Goal: Contribute content: Contribute content

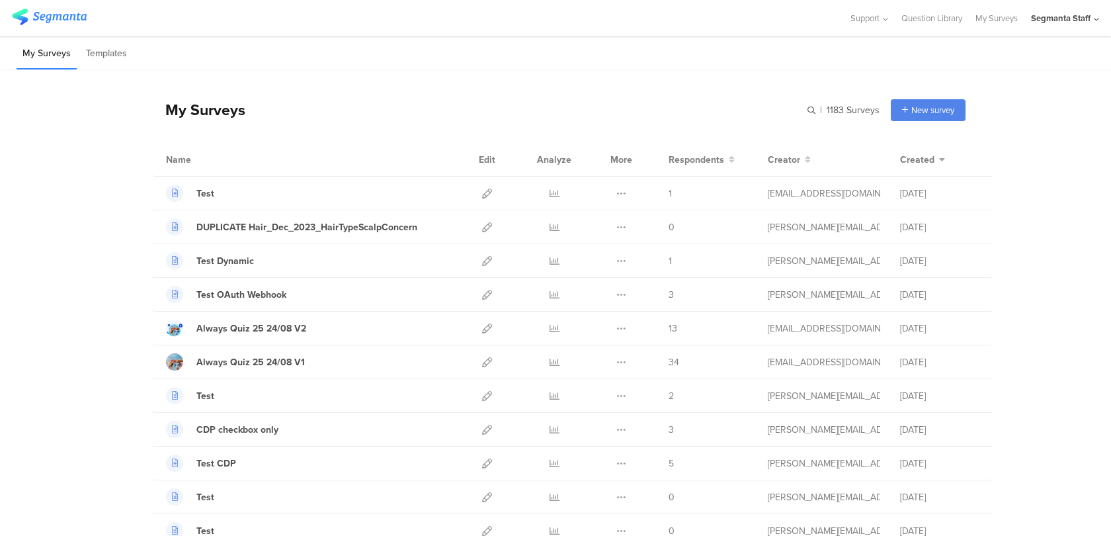
click at [1047, 12] on div "Segmanta Staff" at bounding box center [1061, 18] width 60 height 13
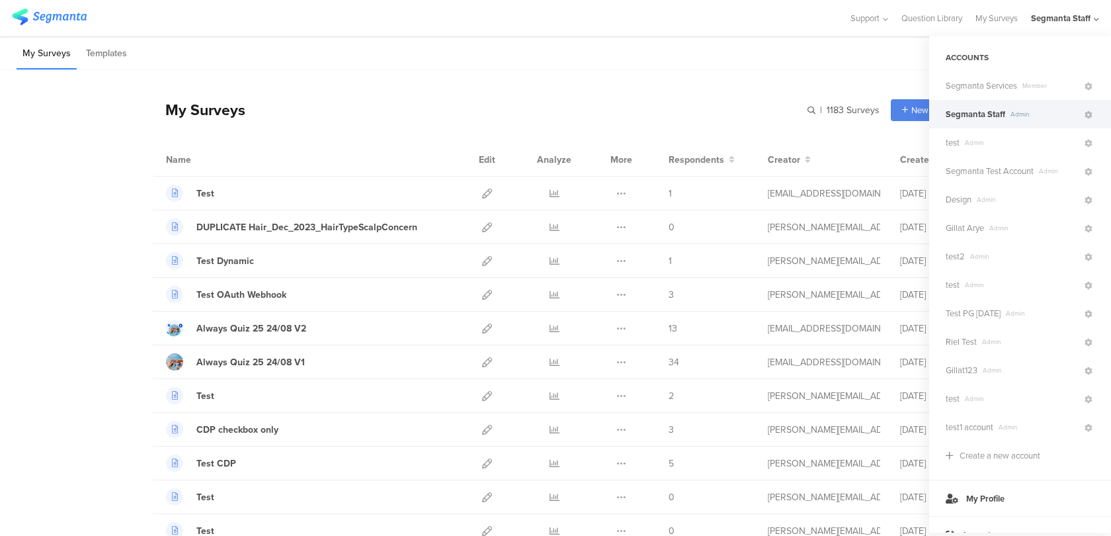
click at [1002, 117] on span "Segmanta Staff" at bounding box center [976, 114] width 60 height 13
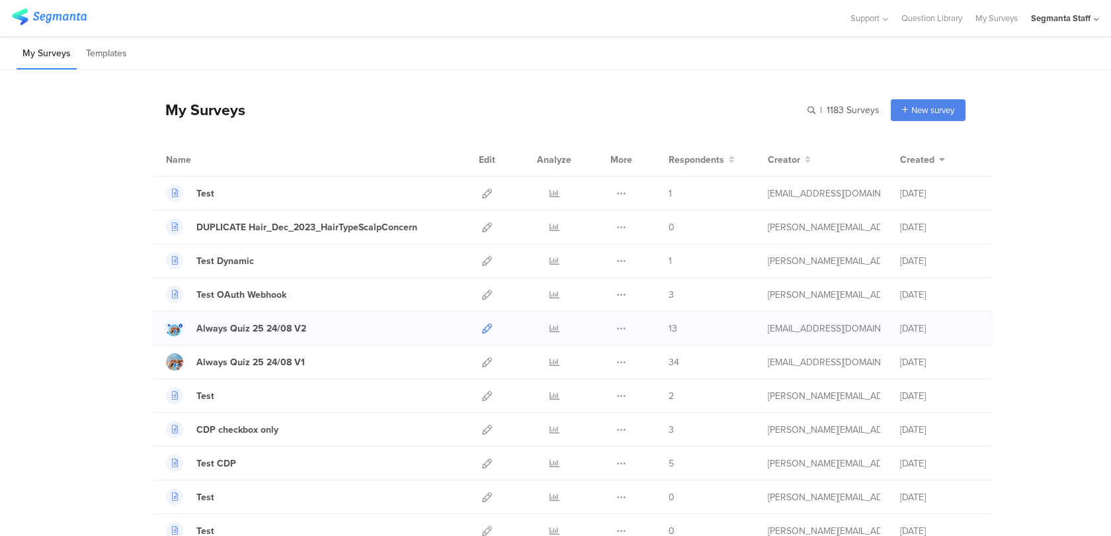
click at [490, 326] on icon at bounding box center [487, 328] width 10 height 10
click at [486, 364] on icon at bounding box center [487, 362] width 10 height 10
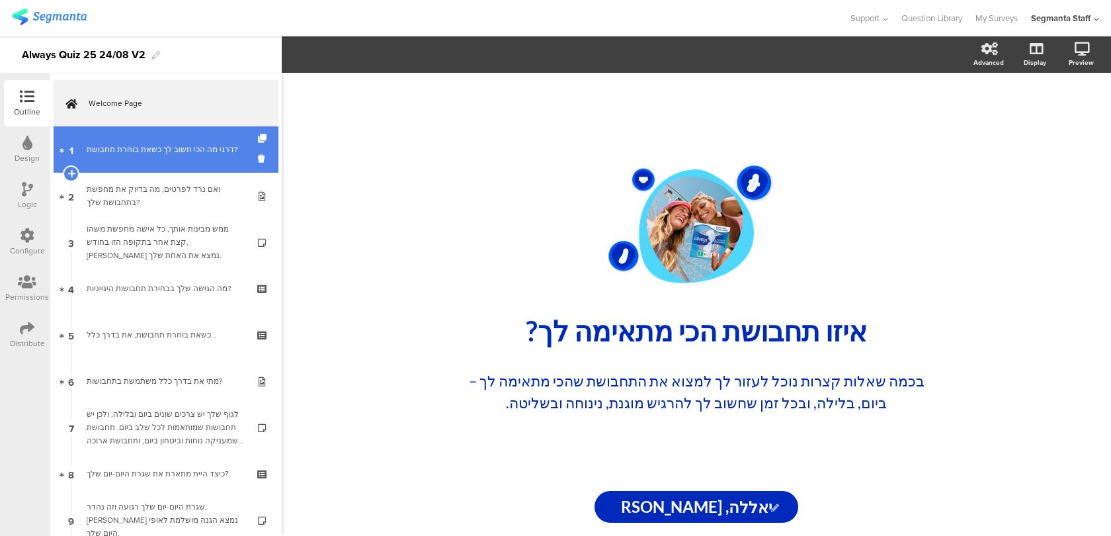
click at [165, 158] on link "1 דרגי מה הכי חשוב לך כשאת בוחרת תחבושת?" at bounding box center [166, 149] width 225 height 46
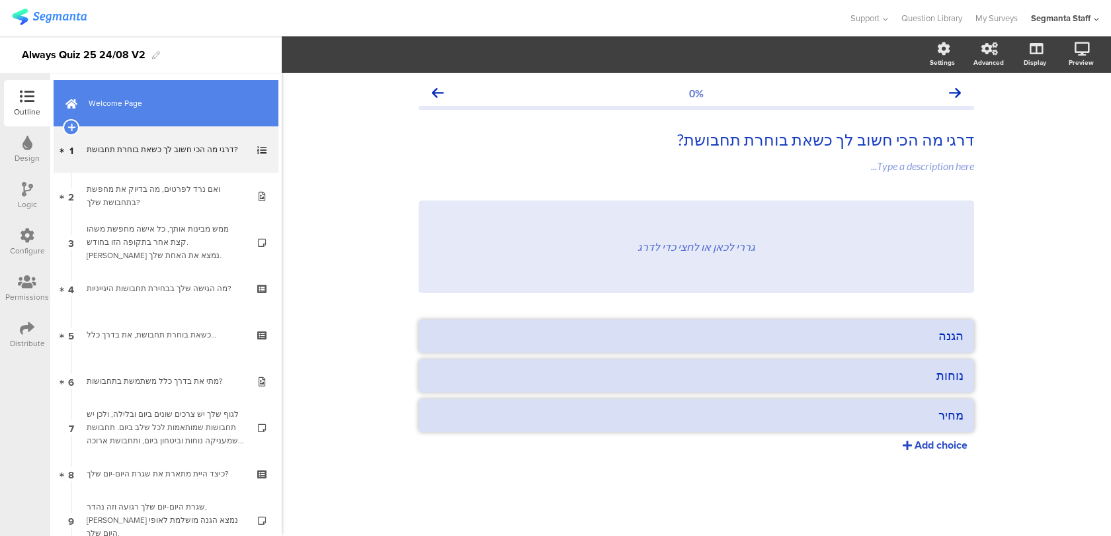
click at [178, 107] on span "Welcome Page" at bounding box center [173, 103] width 169 height 13
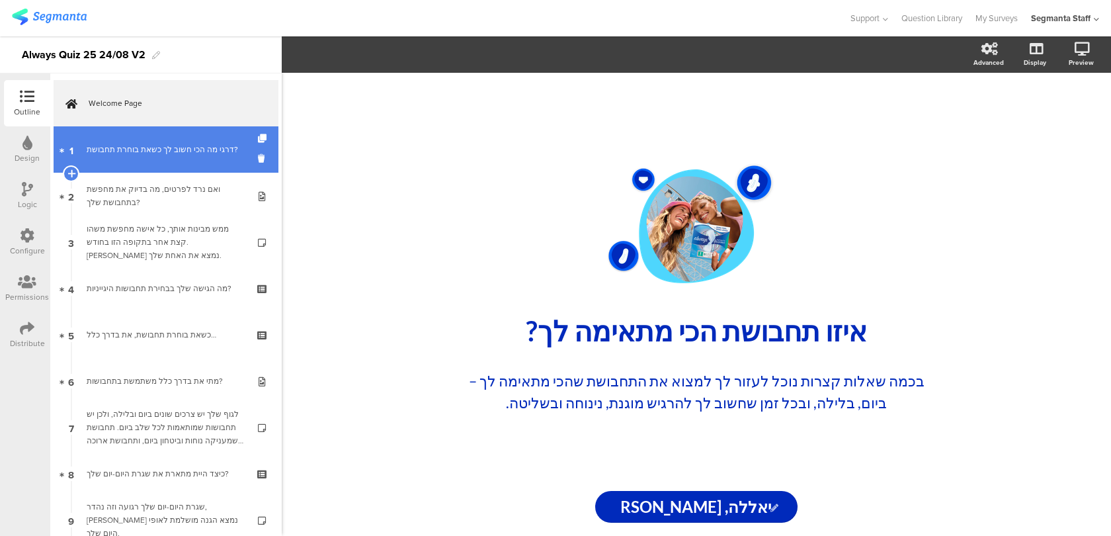
click at [196, 164] on link "1 דרגי מה הכי חשוב לך כשאת בוחרת תחבושת?" at bounding box center [166, 149] width 225 height 46
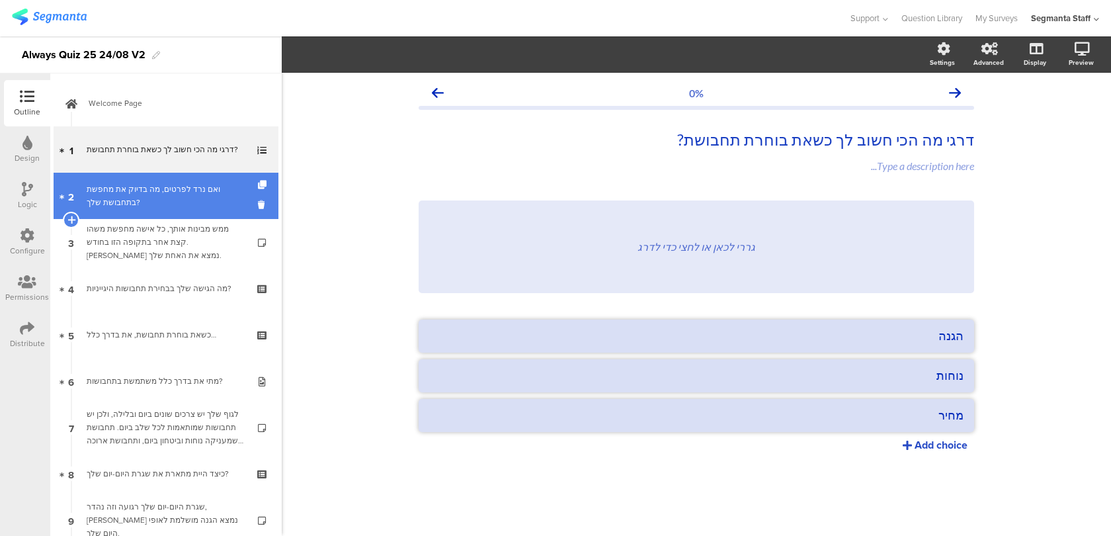
click at [192, 196] on div "ואם נרד לפרטים, מה בדיוק את מחפשת בתחבושת שלך?" at bounding box center [166, 196] width 158 height 26
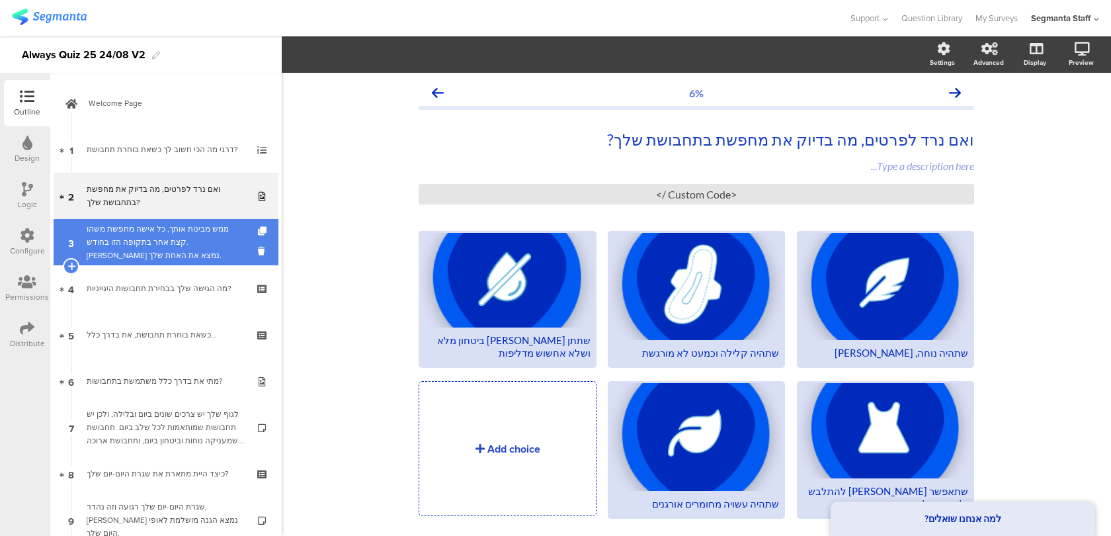
click at [185, 228] on div "ממש מבינות אותך, כל אישה מחפשת משהו קצת אחר בתקופה הזו בחודש. בואי נמצא את האחת…" at bounding box center [166, 242] width 158 height 40
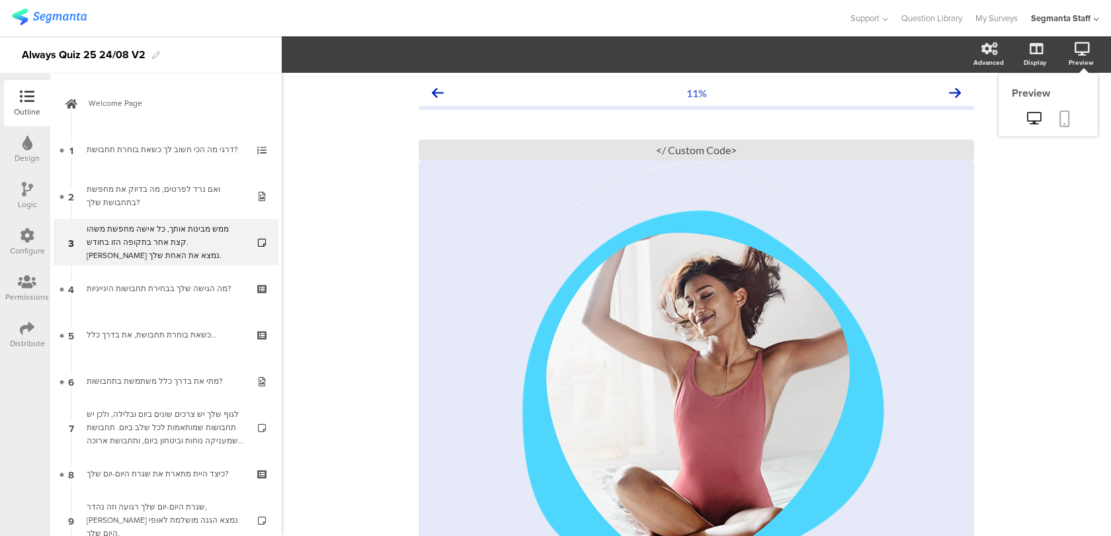
click at [1071, 124] on link at bounding box center [1064, 119] width 29 height 25
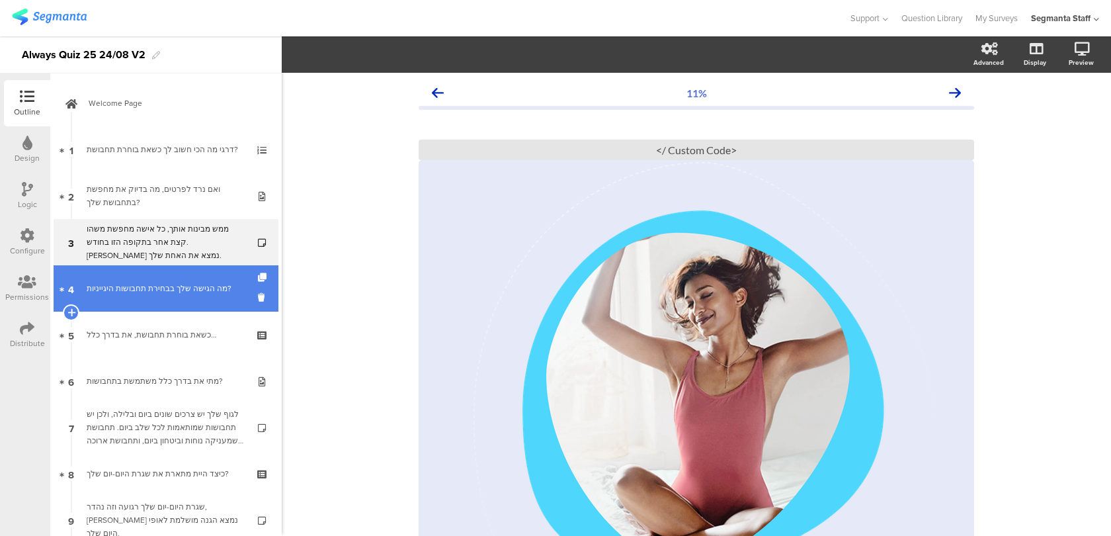
click at [218, 299] on link "4 מה הגישה שלך בבחירת תחבושות היגייניות?" at bounding box center [166, 288] width 225 height 46
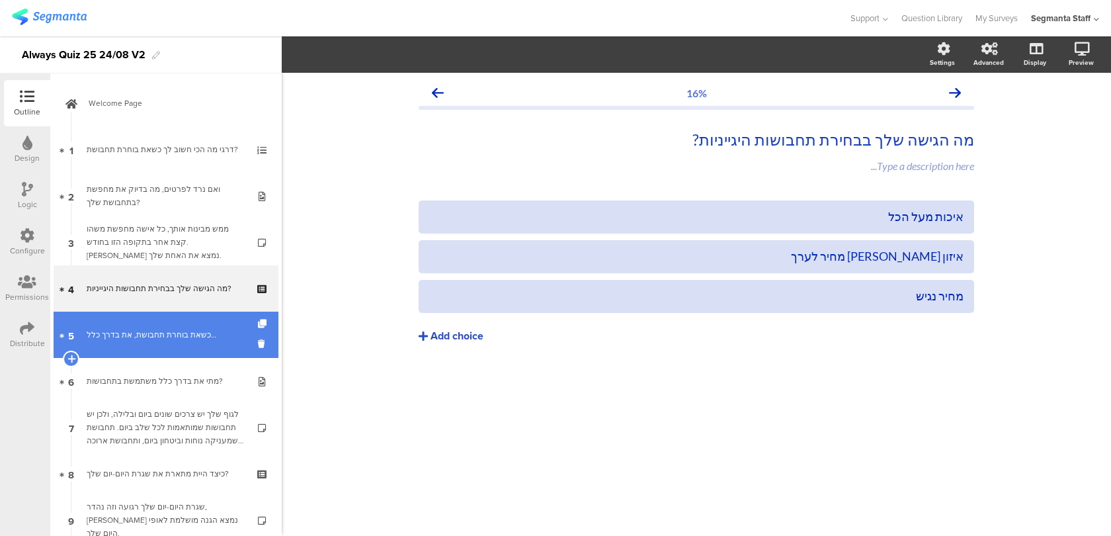
click at [218, 342] on link "5 כשאת בוחרת תחבושת, את בדרך כלל…" at bounding box center [166, 335] width 225 height 46
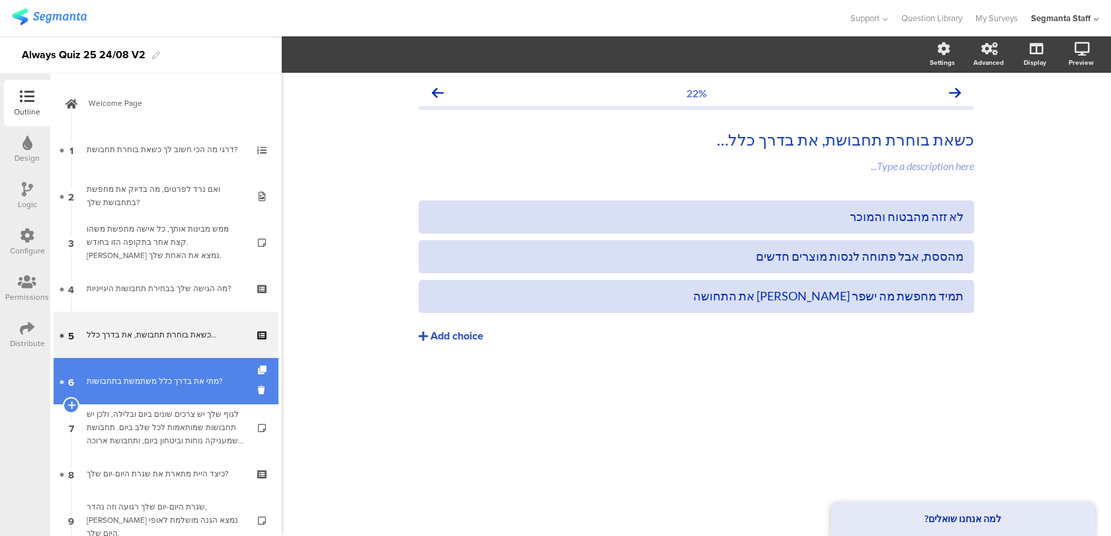
click at [218, 387] on div "מתי את בדרך כלל משתמשת בתחבושות?" at bounding box center [166, 380] width 158 height 13
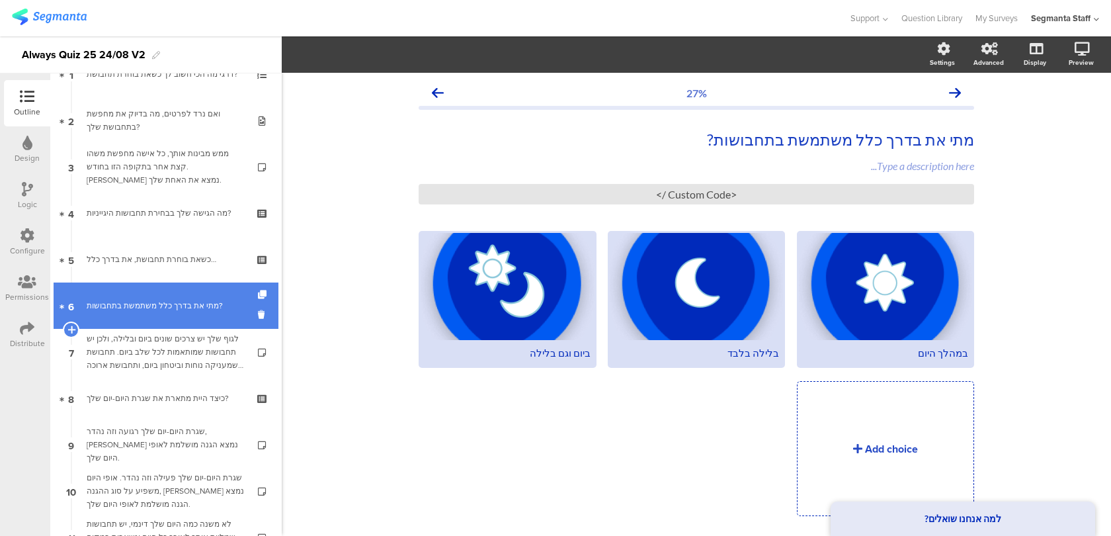
scroll to position [108, 0]
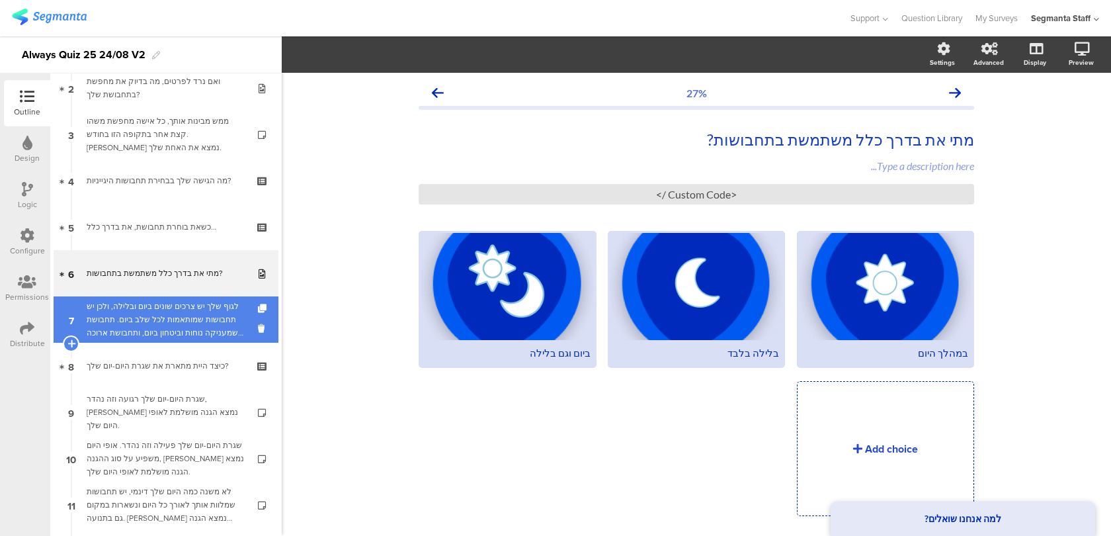
click at [222, 329] on div "לגוף שלך יש צרכים שונים ביום ובלילה, ולכן יש תחבושות שמותאמות לכל שלב ביום. תחב…" at bounding box center [166, 320] width 158 height 40
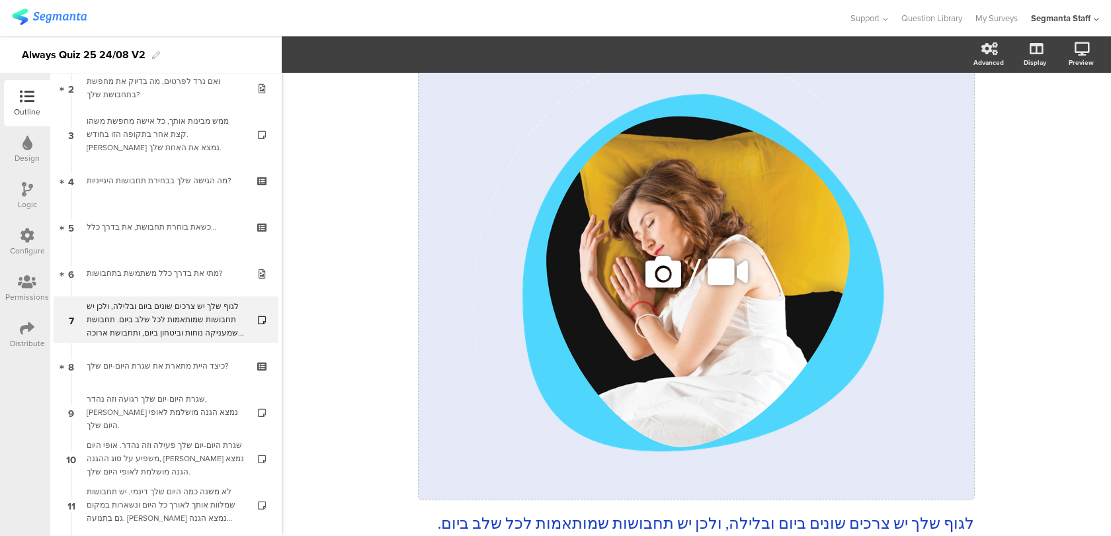
scroll to position [130, 0]
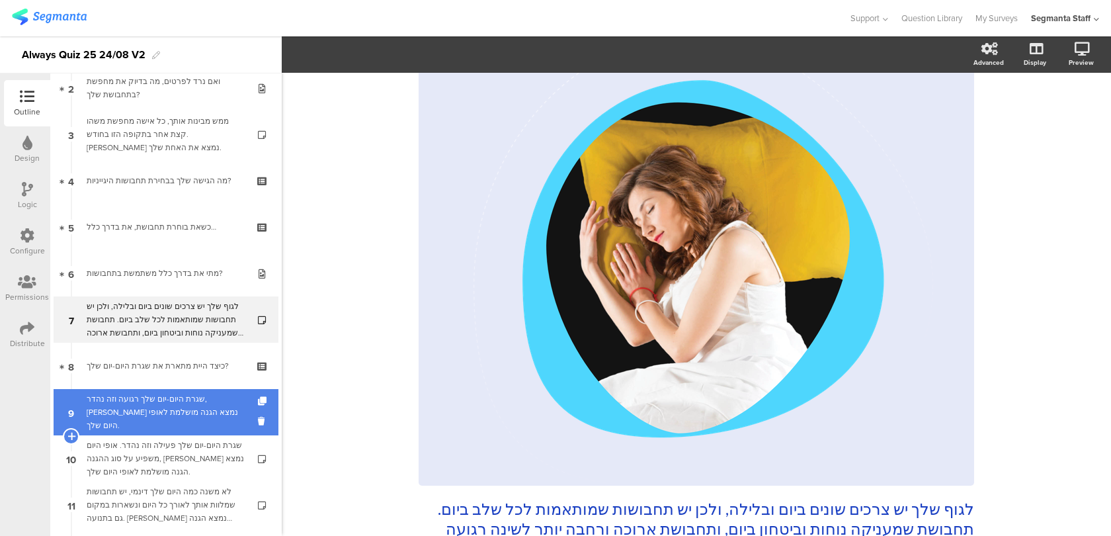
click at [222, 412] on div "שגרת היום-יום שלך רגועה וזה נהדר, בואי נמצא הגנה מושלמת לאופי היום שלך." at bounding box center [166, 412] width 158 height 40
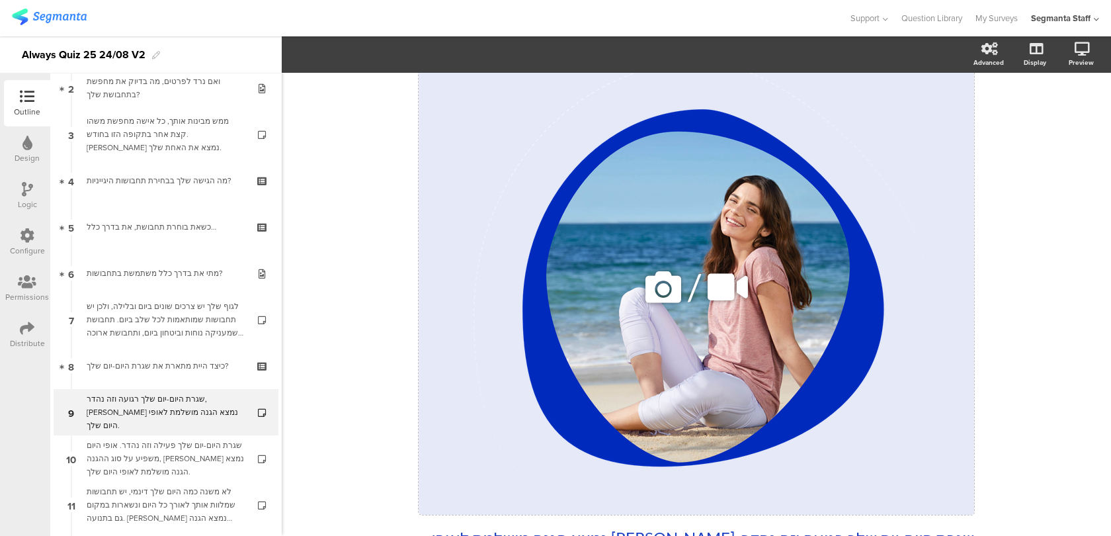
scroll to position [112, 0]
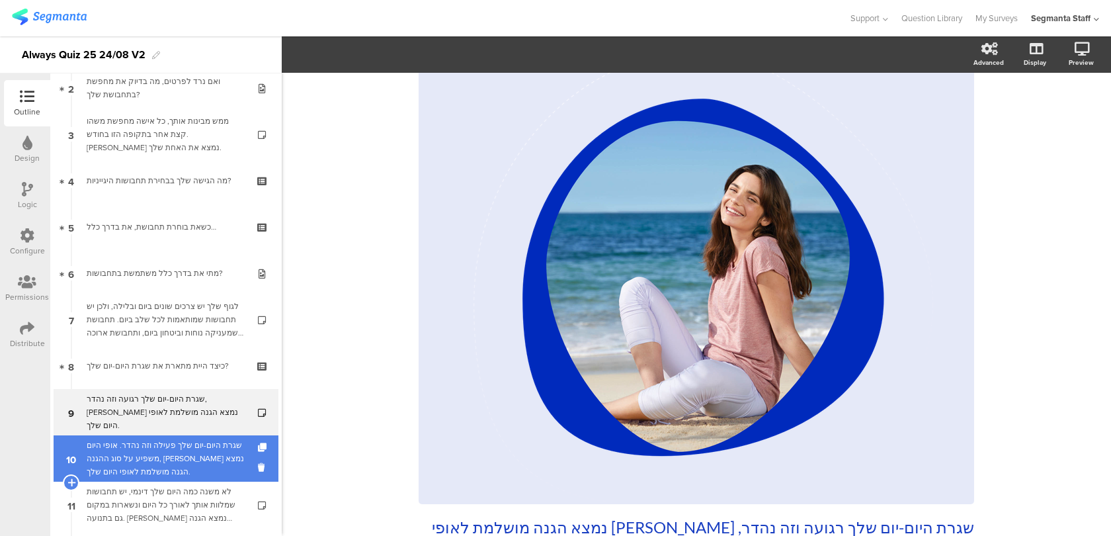
click at [195, 452] on div "שגרת היום-יום שלך פעילה וזה נהדר. אופי היום משפיע על סוג ההגנה, בואי נמצא הגנה …" at bounding box center [166, 459] width 158 height 40
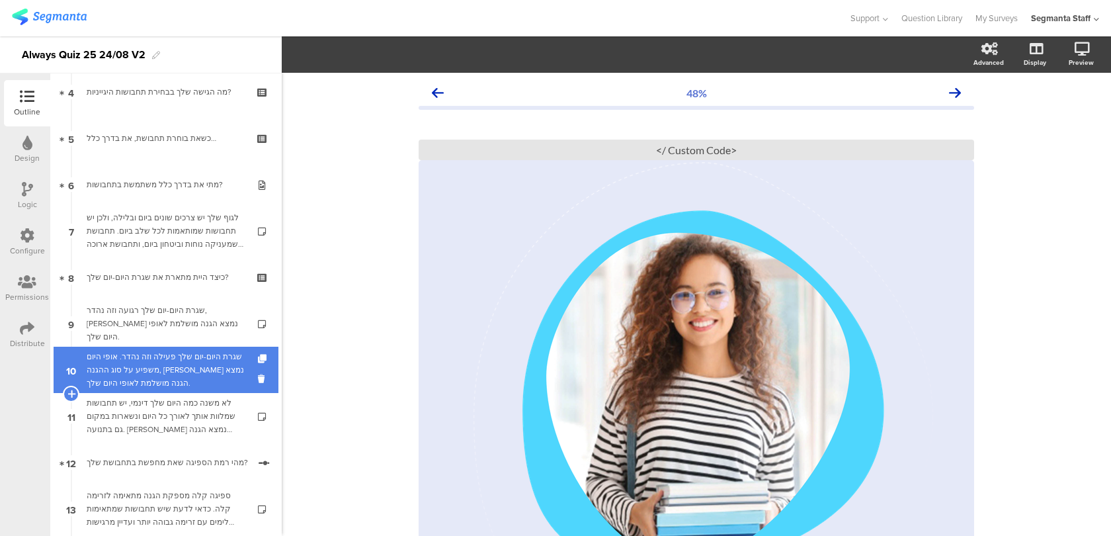
scroll to position [203, 0]
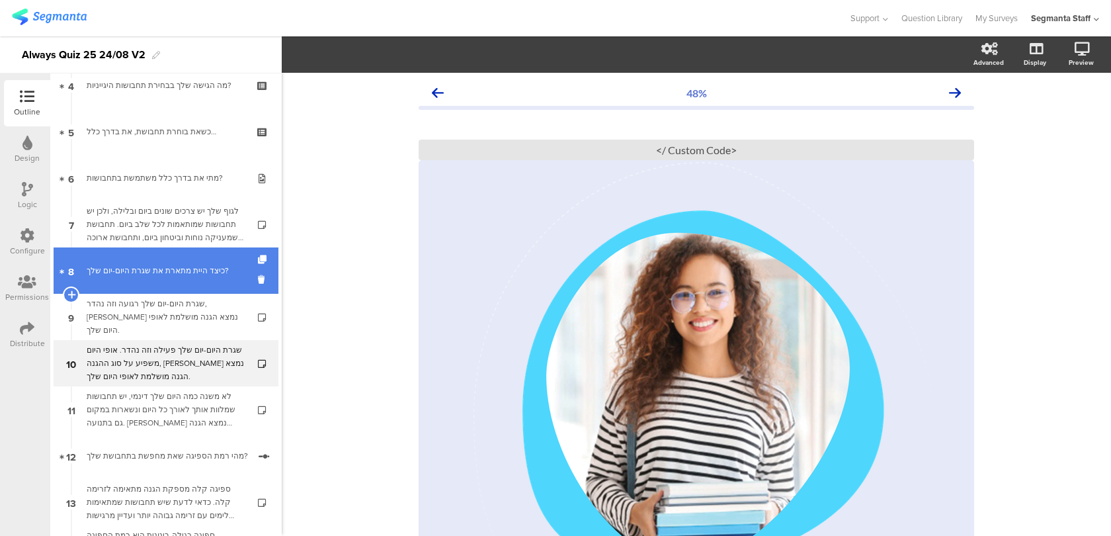
click at [230, 286] on link "8 כיצד היית מתארת את שגרת היום-יום שלך?" at bounding box center [166, 270] width 225 height 46
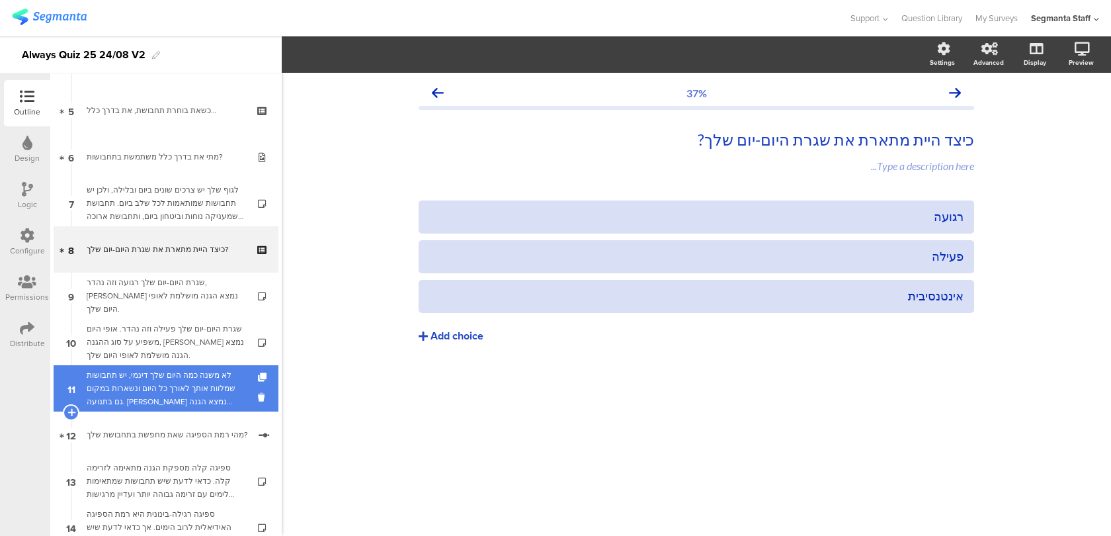
scroll to position [256, 0]
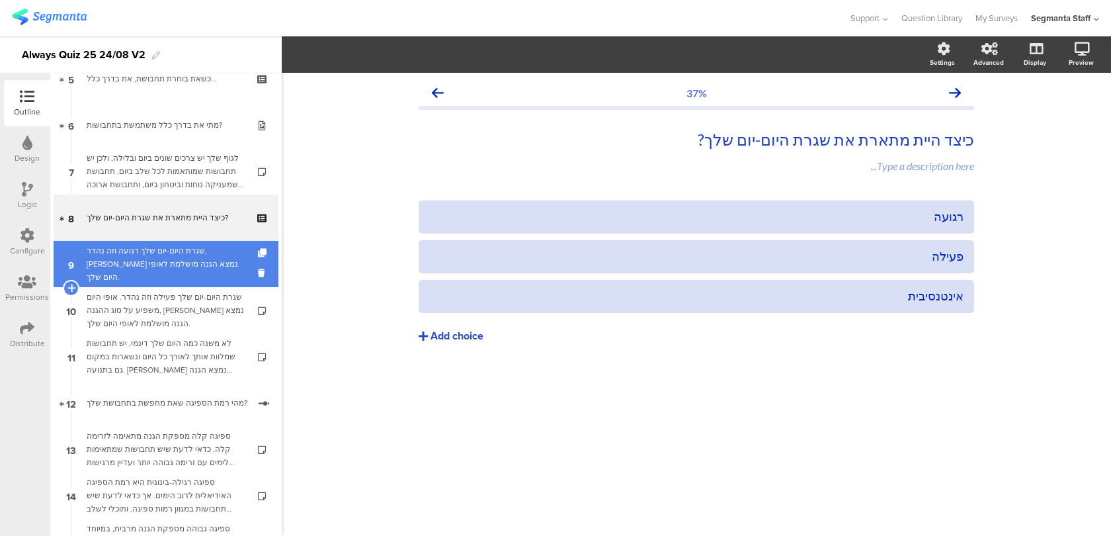
click at [116, 260] on div "שגרת היום-יום שלך רגועה וזה נהדר, בואי נמצא הגנה מושלמת לאופי היום שלך." at bounding box center [166, 264] width 158 height 40
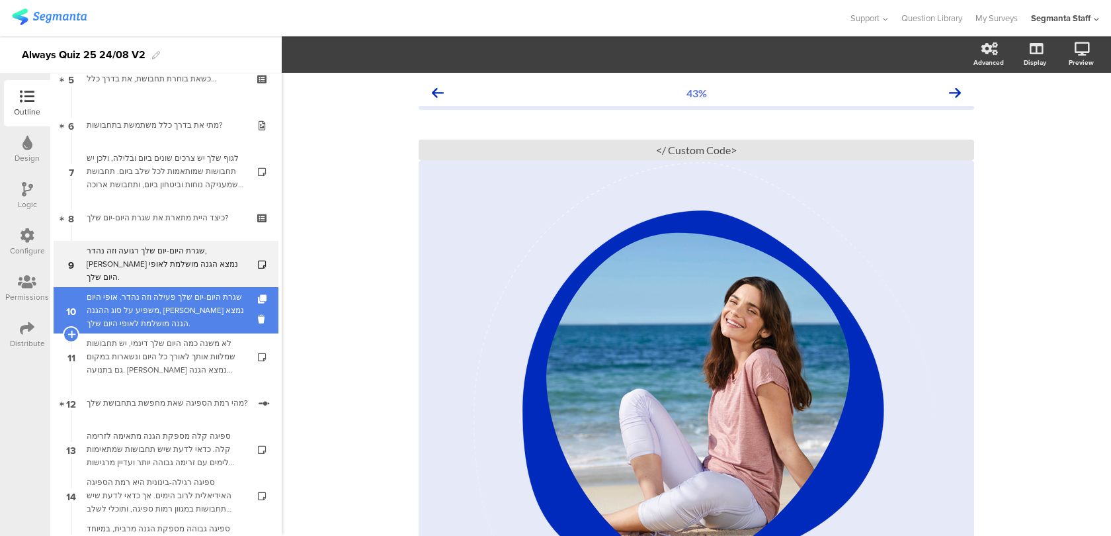
click at [128, 312] on div "שגרת היום-יום שלך פעילה וזה נהדר. אופי היום משפיע על סוג ההגנה, בואי נמצא הגנה …" at bounding box center [166, 310] width 158 height 40
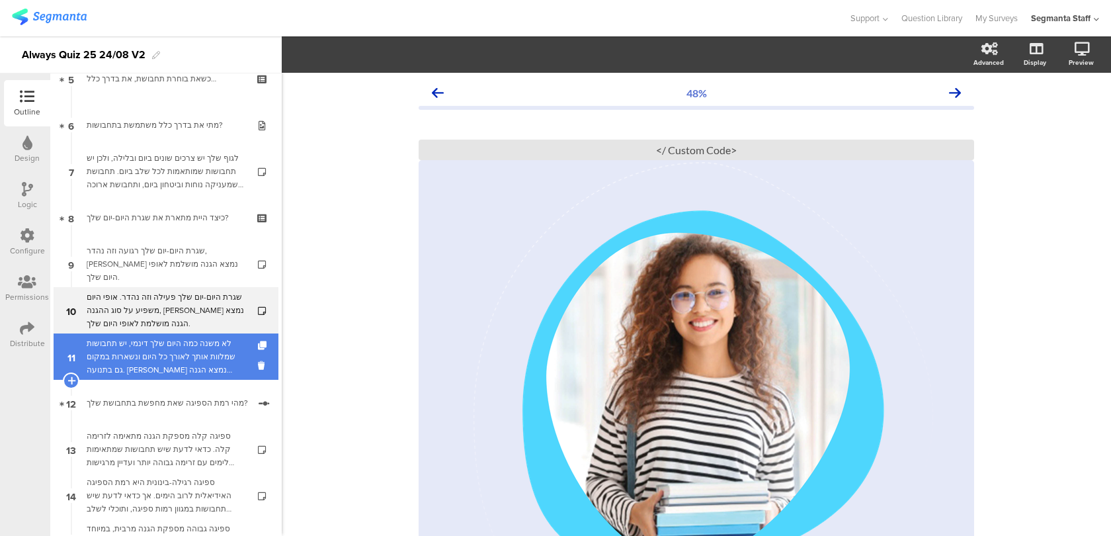
click at [191, 351] on div "לא משנה כמה היום שלך דינמי, יש תחבושות שמלוות אותך לאורך כל היום ונשארות במקום …" at bounding box center [166, 357] width 158 height 40
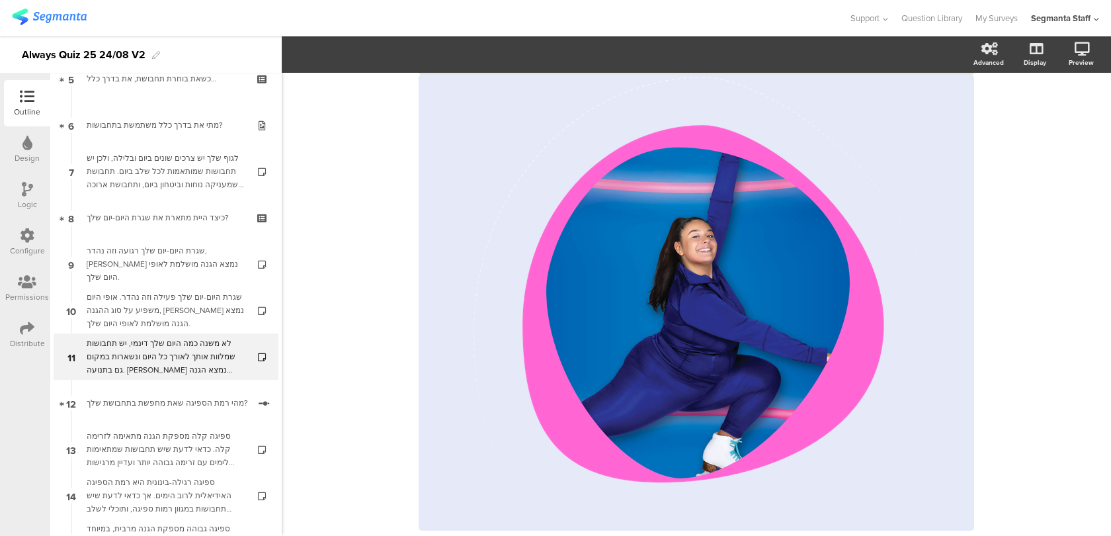
scroll to position [92, 0]
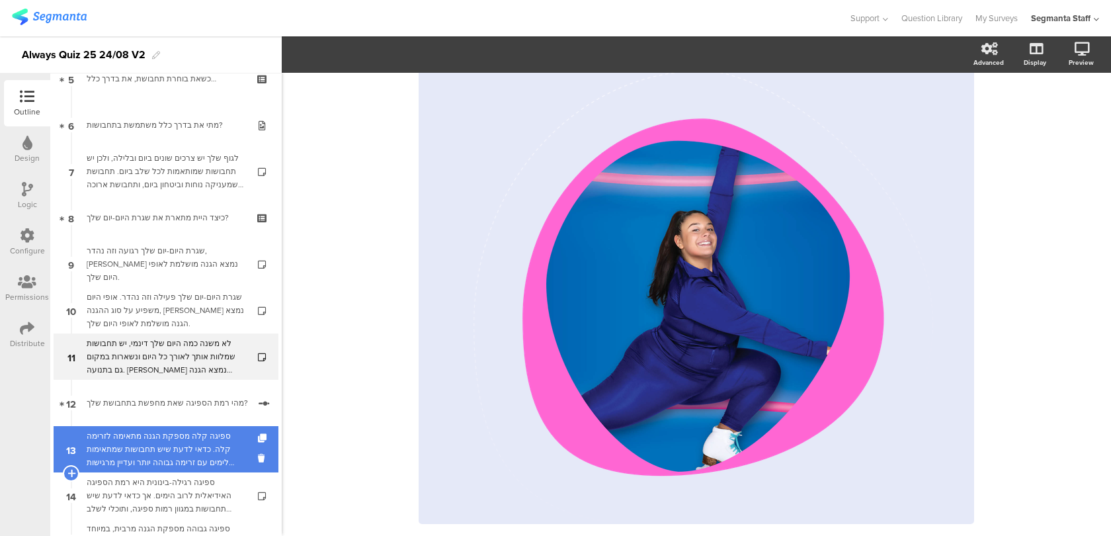
click at [200, 456] on div "ספיגה קלה מספקת הגנה מתאימה לזרימה קלה. כדאי לדעת שיש תחבושות שמתאימות לימים עם…" at bounding box center [166, 449] width 158 height 40
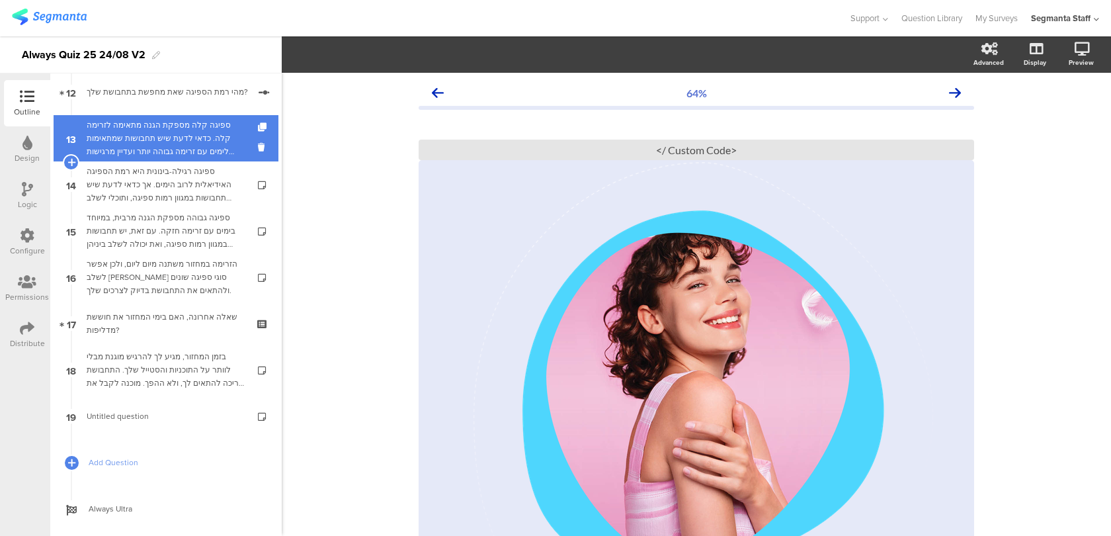
scroll to position [593, 0]
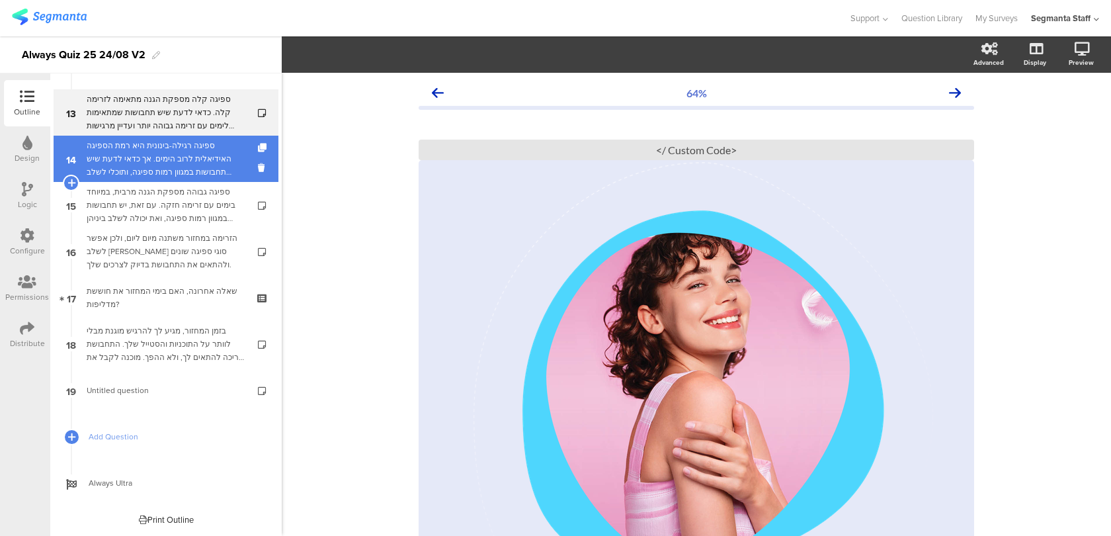
click at [230, 168] on div "ספיגה רגילה-בינונית היא רמת הספיגה האידיאלית לרוב הימים. אך כדאי לדעת שיש תחבוש…" at bounding box center [166, 159] width 158 height 40
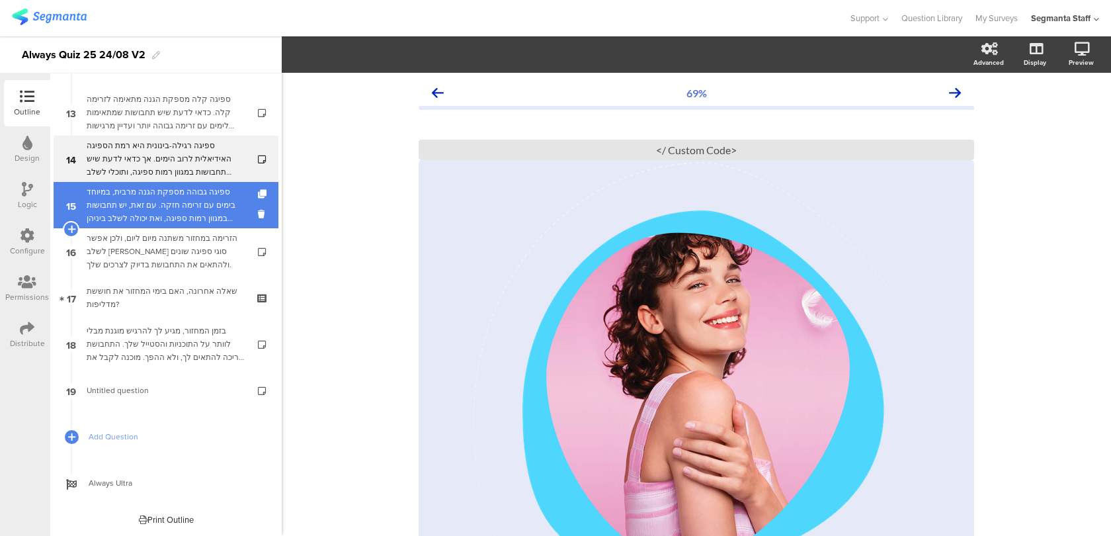
click at [214, 194] on div "ספיגה גבוהה מספקת הגנה מרבית, במיוחד בימים עם זרימה חזקה. עם זאת, יש תחבושות במ…" at bounding box center [166, 205] width 158 height 40
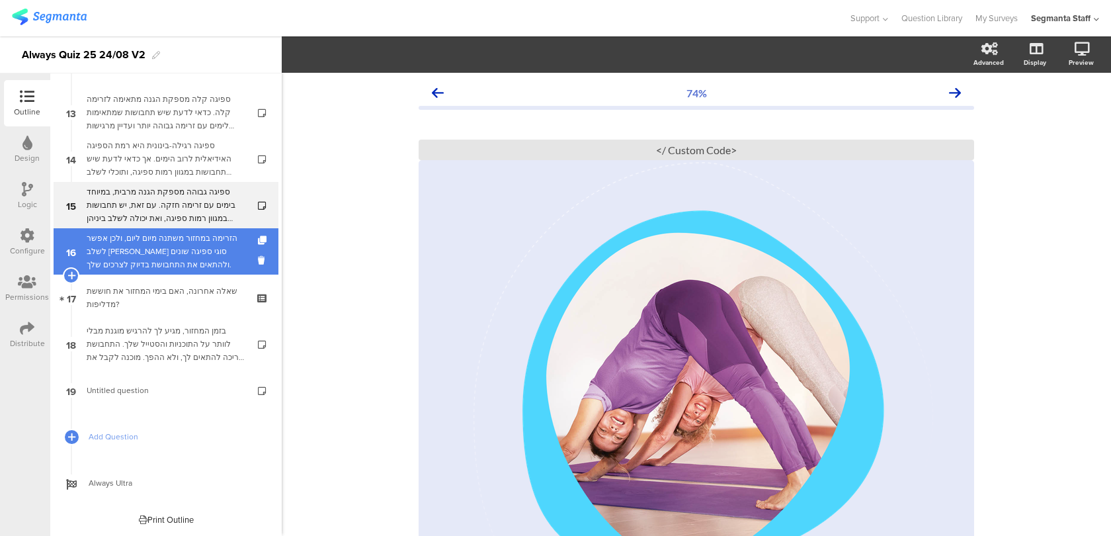
click at [168, 251] on div "הזרימה במחזור משתנה מיום ליום, ולכן אפשר לשלב בין סוגי ספיגה שונים ולהתאים את ה…" at bounding box center [166, 252] width 158 height 40
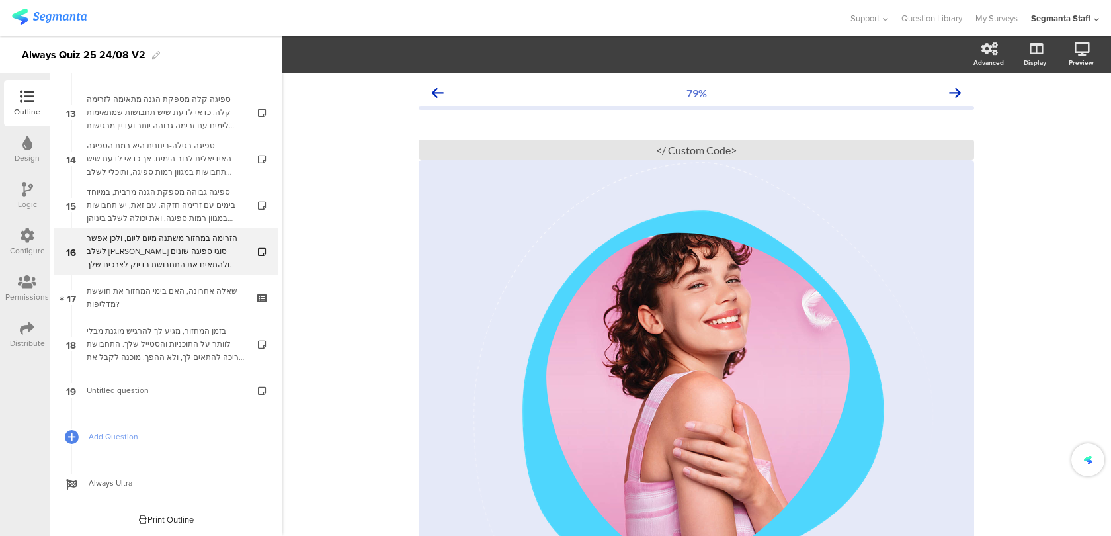
scroll to position [546, 0]
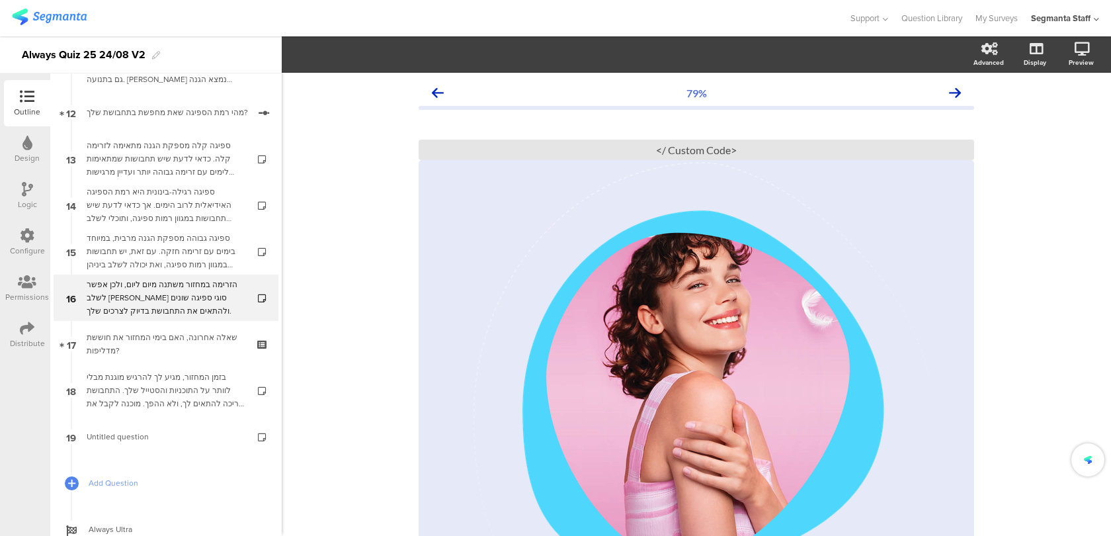
click at [169, 342] on div "שאלה אחרונה, האם בימי המחזור את חוששת מדליפות?" at bounding box center [166, 344] width 158 height 26
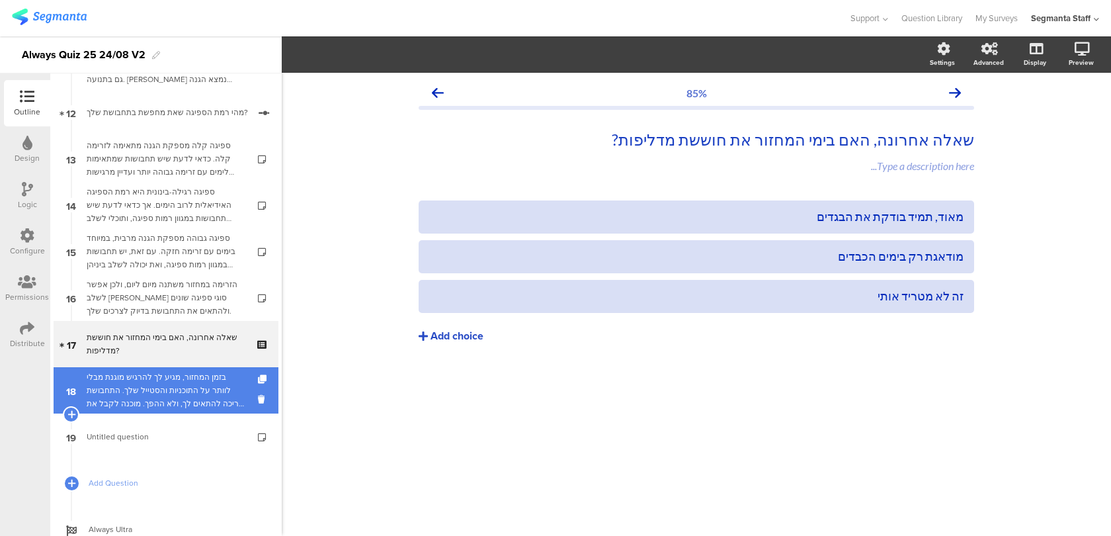
click at [167, 384] on div "בזמן המחזור, מגיע לך להרגיש מוגנת מבלי לוותר על התוכניות והסטייל שלך. התחבושת צ…" at bounding box center [166, 390] width 158 height 40
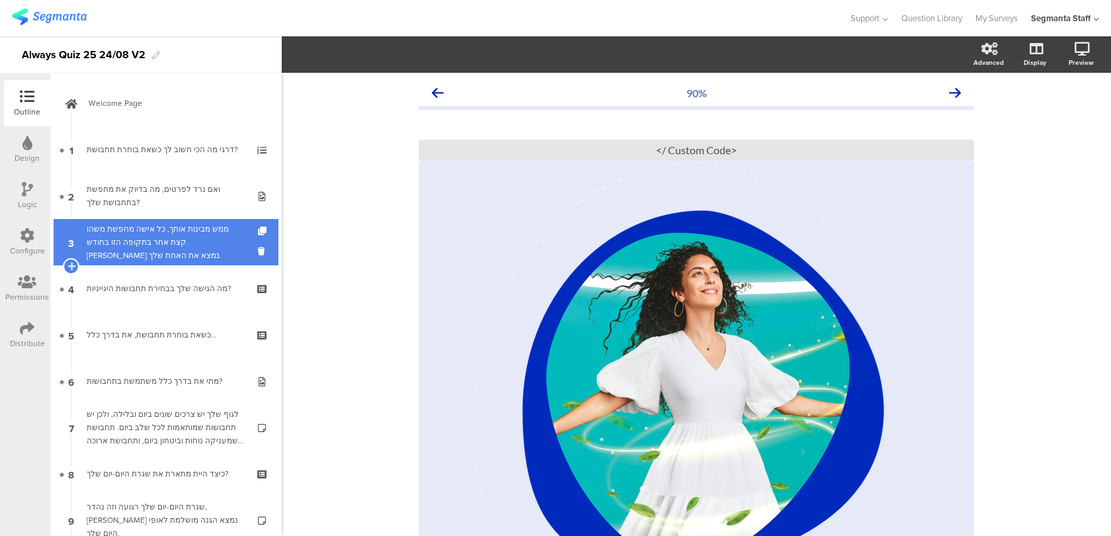
click at [160, 241] on div "ממש מבינות אותך, כל אישה מחפשת משהו קצת אחר בתקופה הזו בחודש. בואי נמצא את האחת…" at bounding box center [166, 242] width 158 height 40
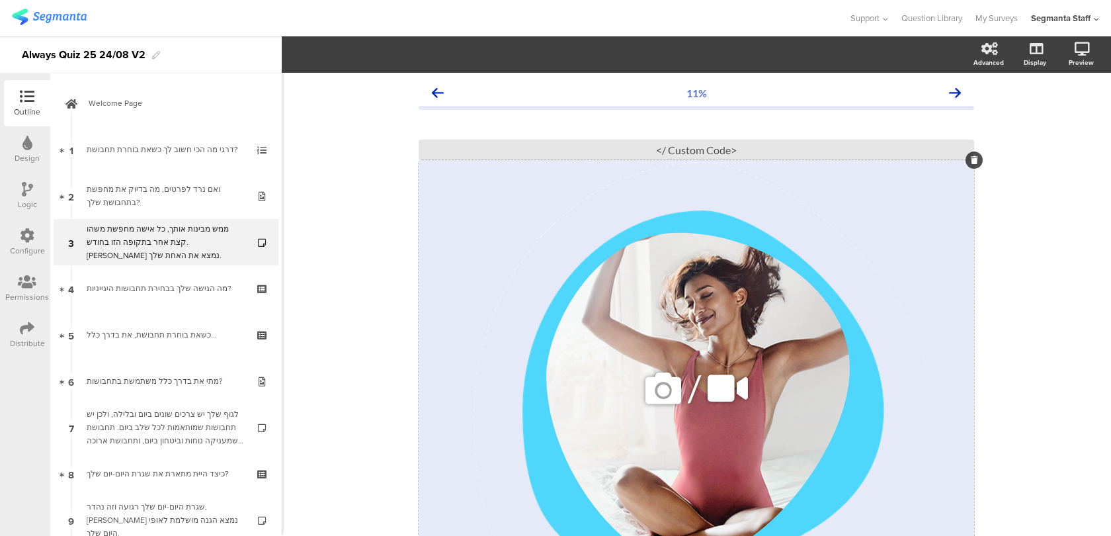
click at [651, 370] on icon at bounding box center [663, 388] width 45 height 45
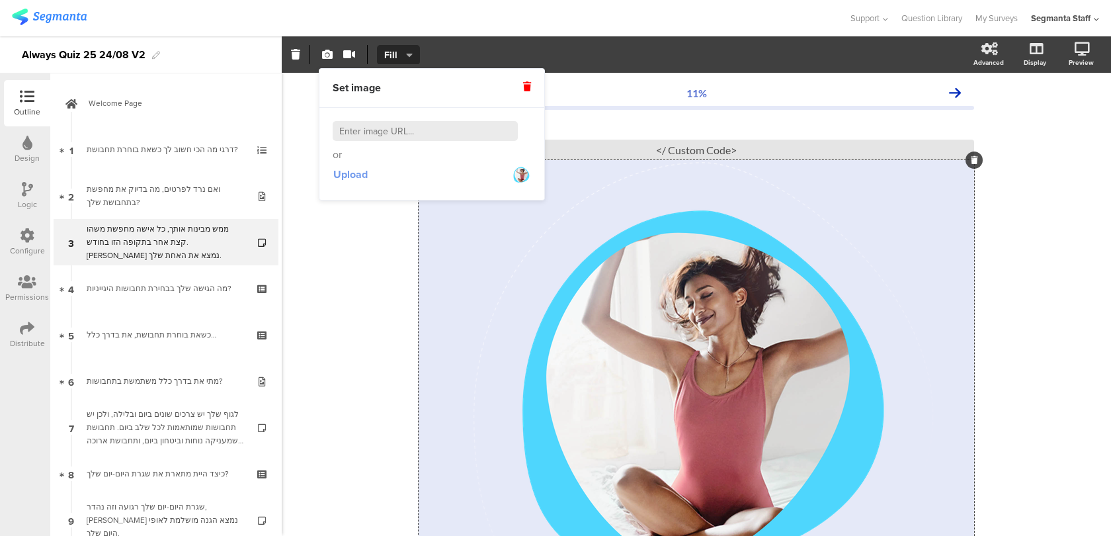
click at [364, 171] on span "Upload" at bounding box center [350, 174] width 34 height 15
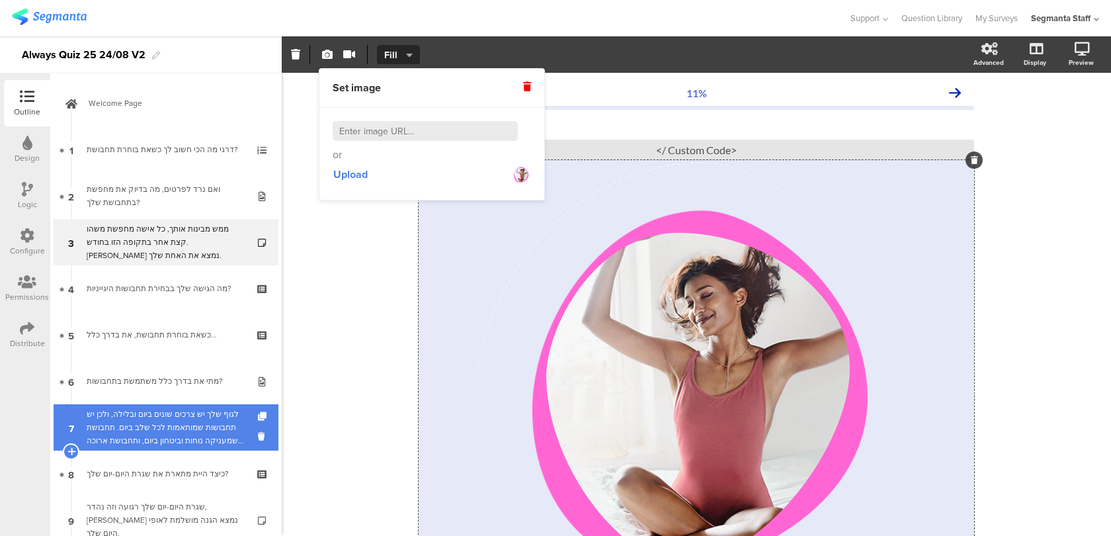
click at [175, 441] on div "לגוף שלך יש צרכים שונים ביום ובלילה, ולכן יש תחבושות שמותאמות לכל שלב ביום. תחב…" at bounding box center [166, 427] width 158 height 40
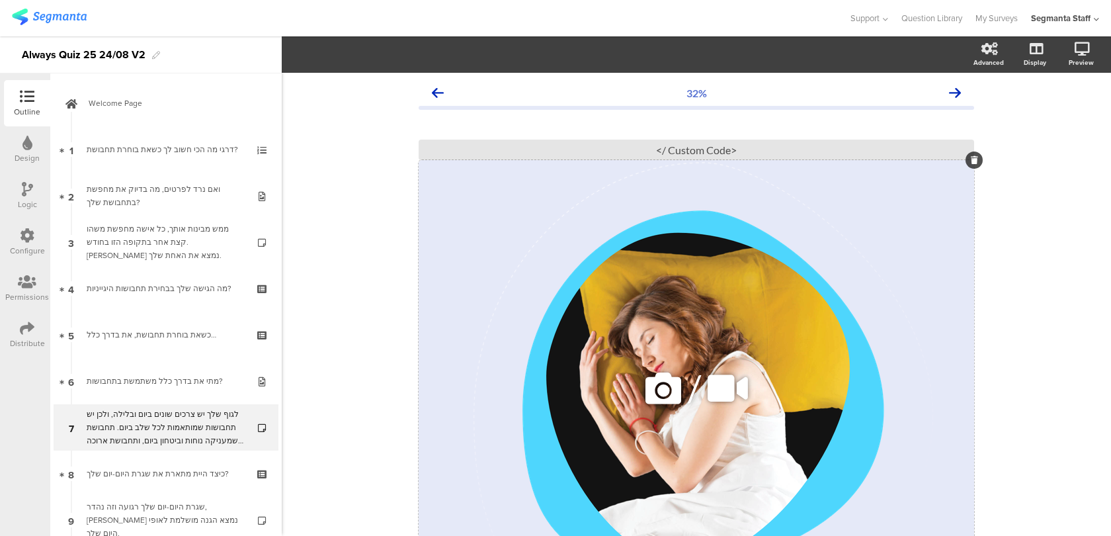
click at [651, 383] on icon at bounding box center [663, 388] width 45 height 45
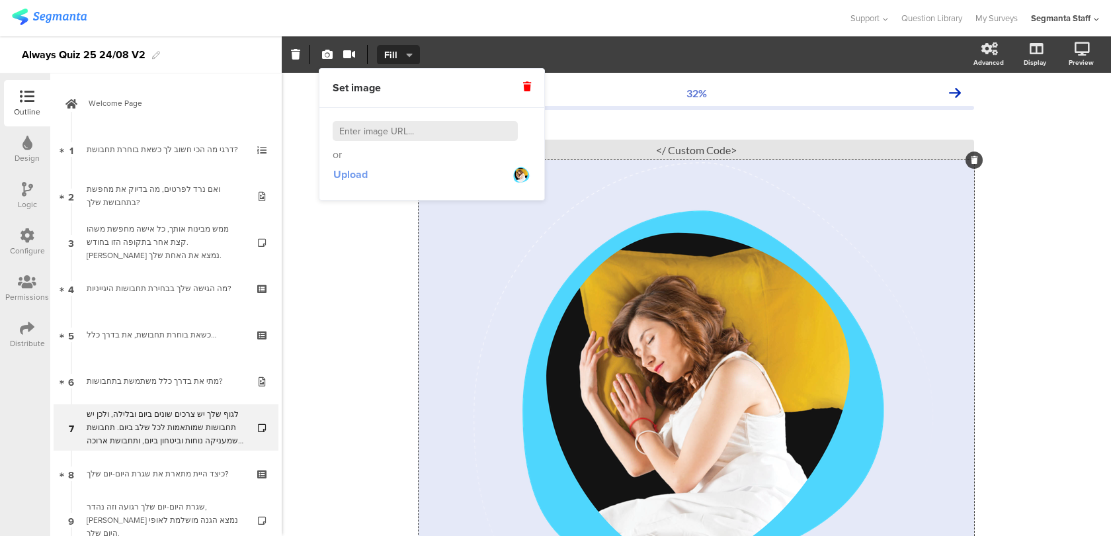
click at [357, 179] on span "Upload" at bounding box center [350, 174] width 34 height 15
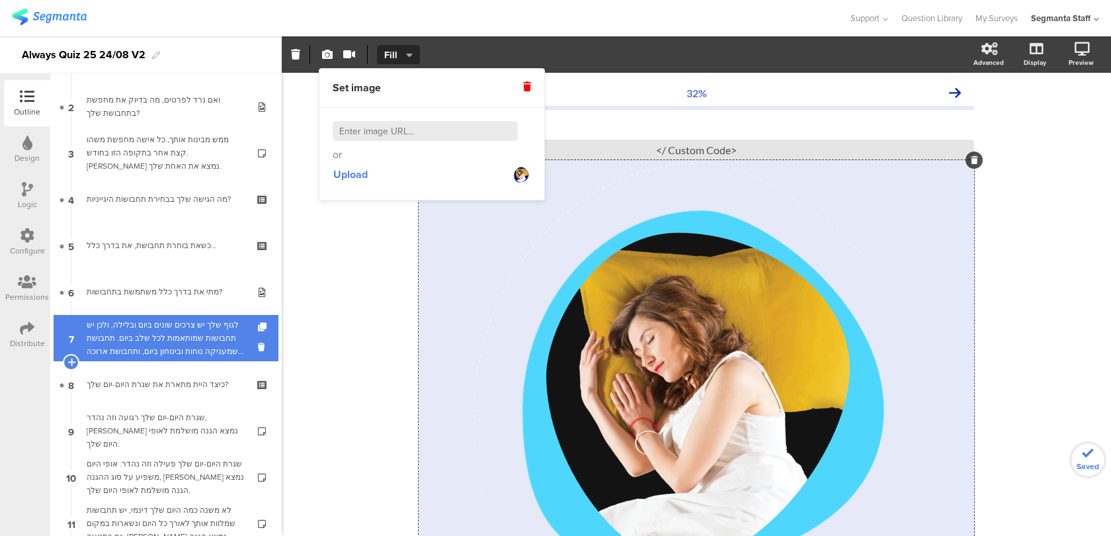
scroll to position [95, 0]
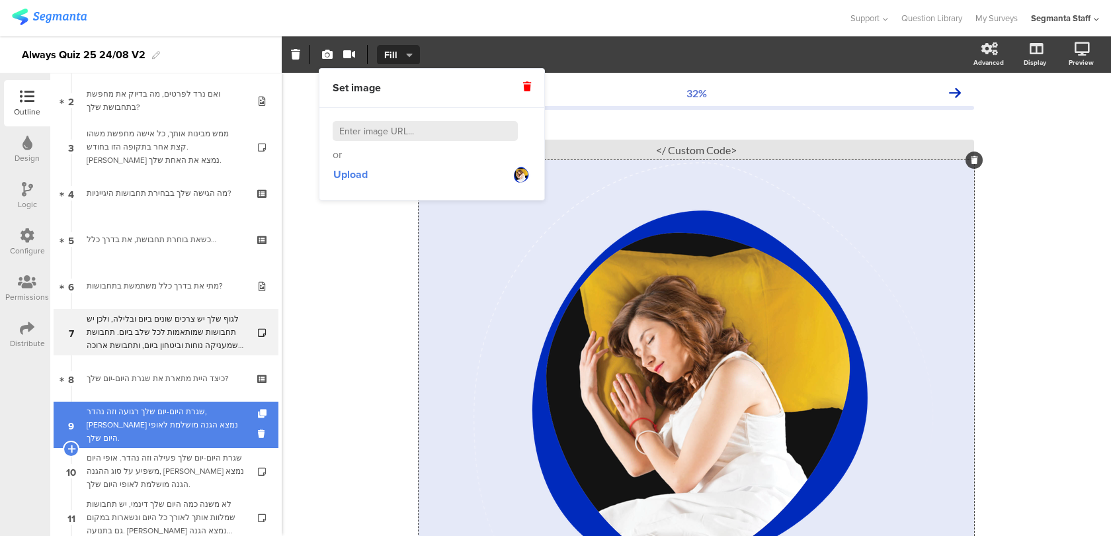
click at [204, 437] on div "שגרת היום-יום שלך רגועה וזה נהדר, בואי נמצא הגנה מושלמת לאופי היום שלך." at bounding box center [166, 425] width 158 height 40
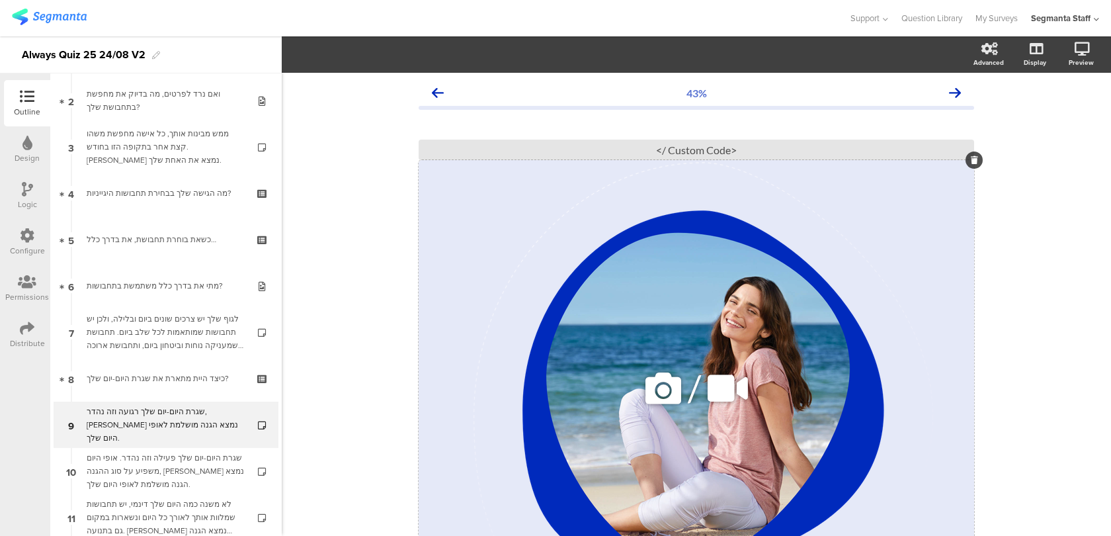
click at [659, 380] on icon at bounding box center [663, 388] width 45 height 45
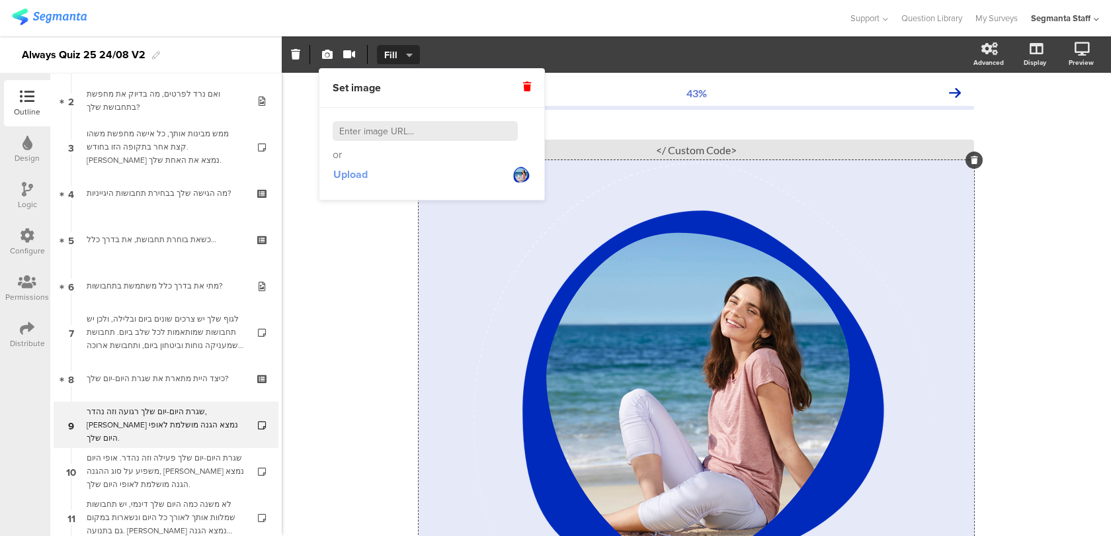
click at [348, 175] on span "Upload" at bounding box center [350, 174] width 34 height 15
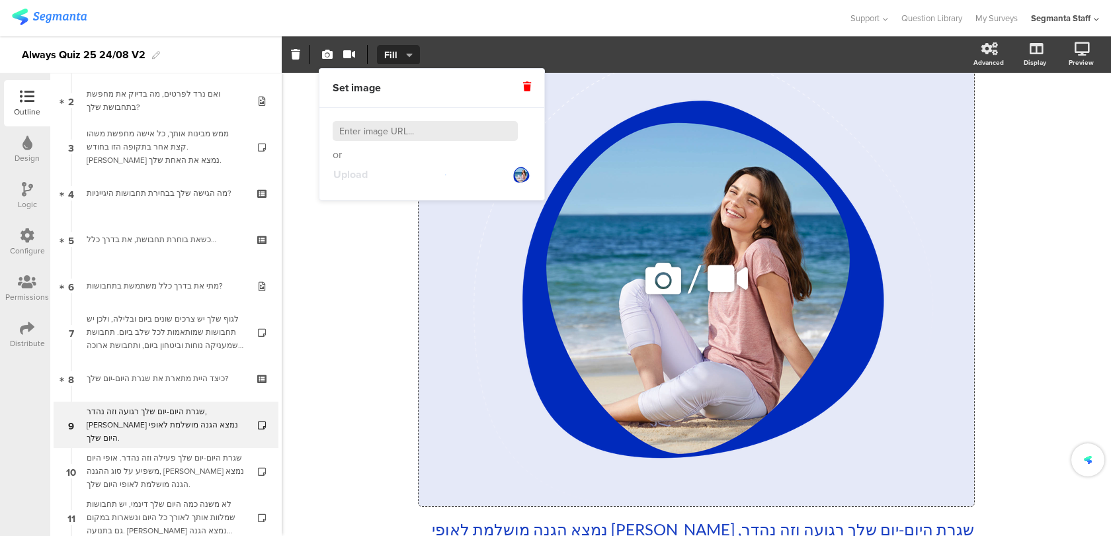
scroll to position [118, 0]
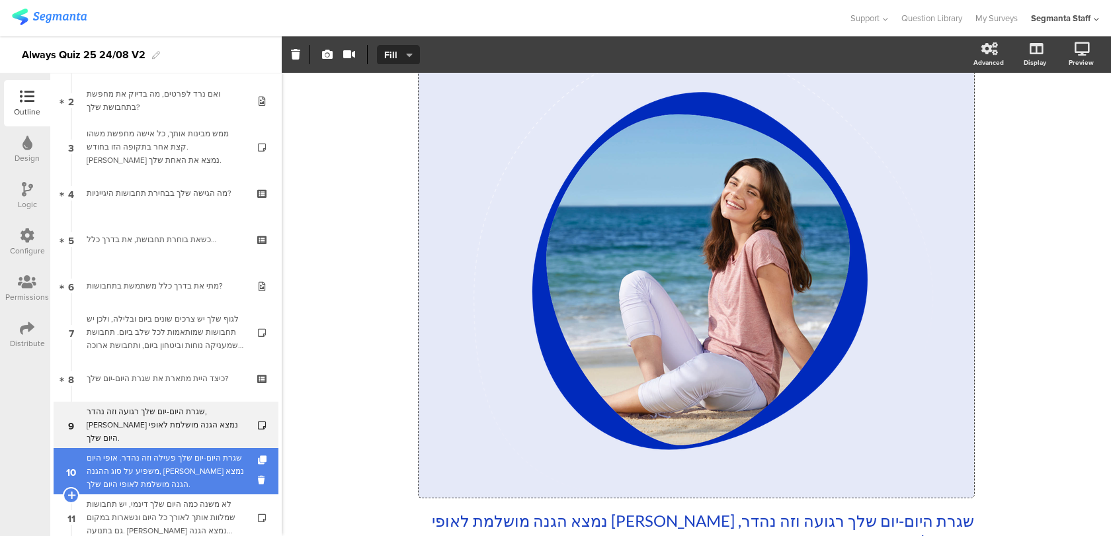
click at [202, 468] on div "שגרת היום-יום שלך פעילה וזה נהדר. אופי היום משפיע על סוג ההגנה, בואי נמצא הגנה …" at bounding box center [166, 471] width 158 height 40
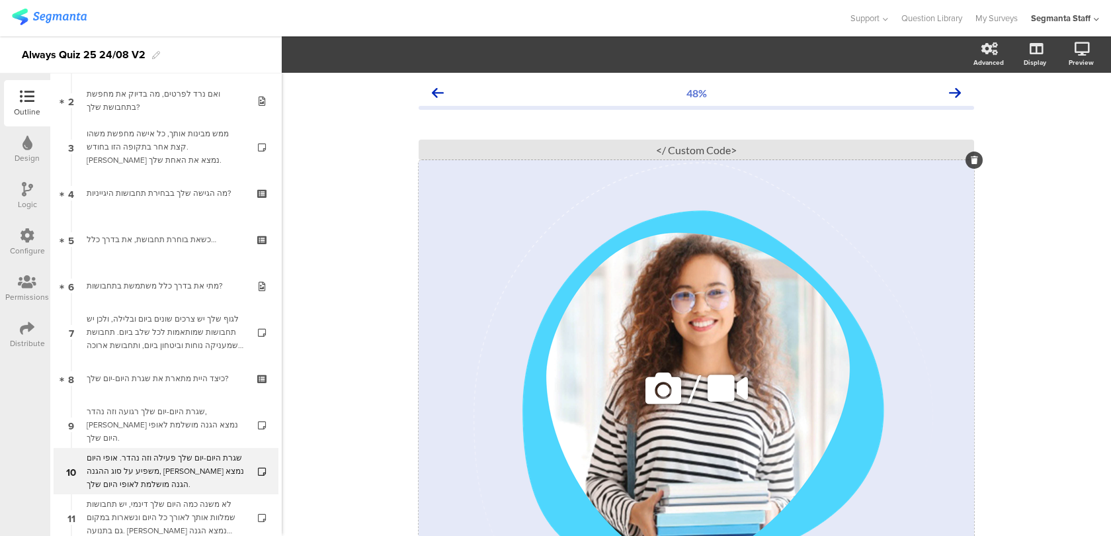
click at [523, 241] on div "/" at bounding box center [697, 388] width 556 height 456
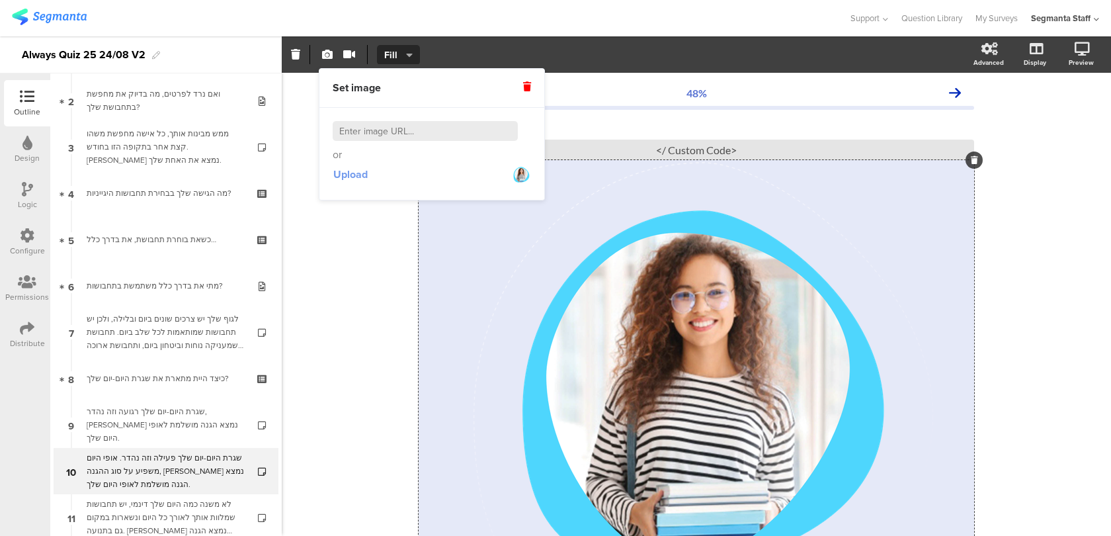
click at [357, 174] on span "Upload" at bounding box center [350, 174] width 34 height 15
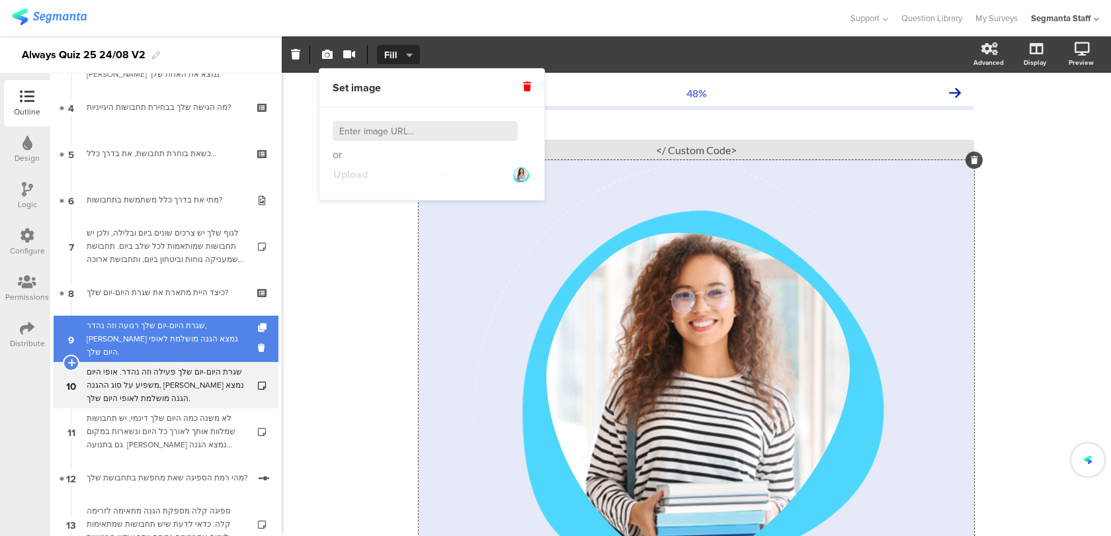
scroll to position [202, 0]
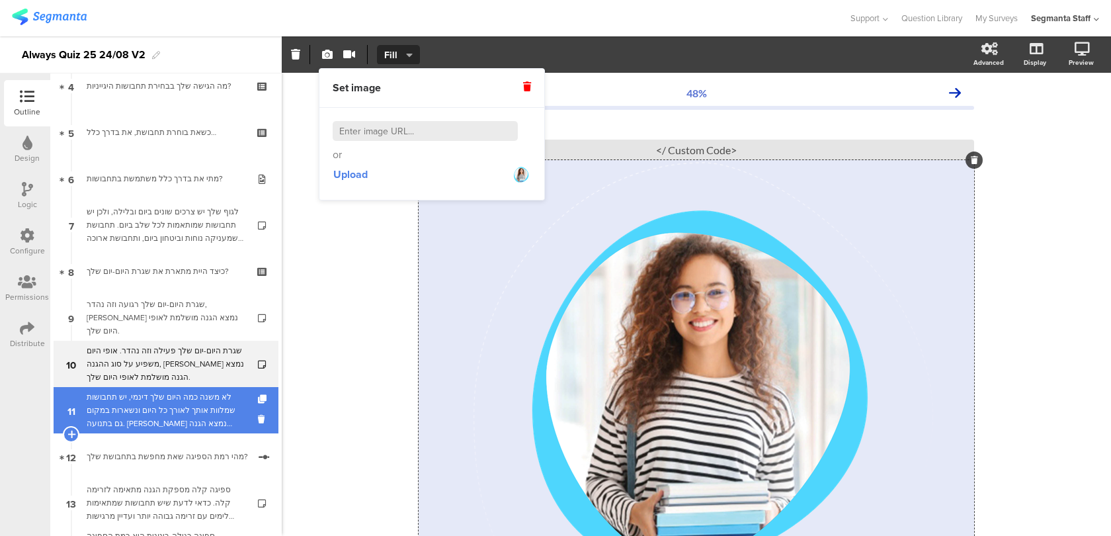
click at [214, 407] on div "לא משנה כמה היום שלך דינמי, יש תחבושות שמלוות אותך לאורך כל היום ונשארות במקום …" at bounding box center [166, 410] width 158 height 40
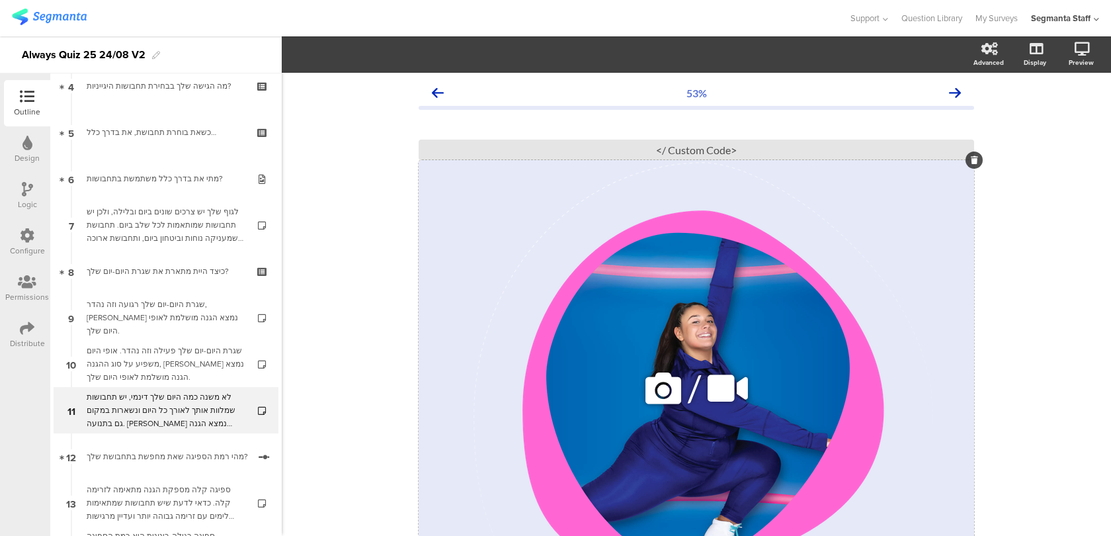
click at [659, 382] on icon at bounding box center [663, 388] width 45 height 45
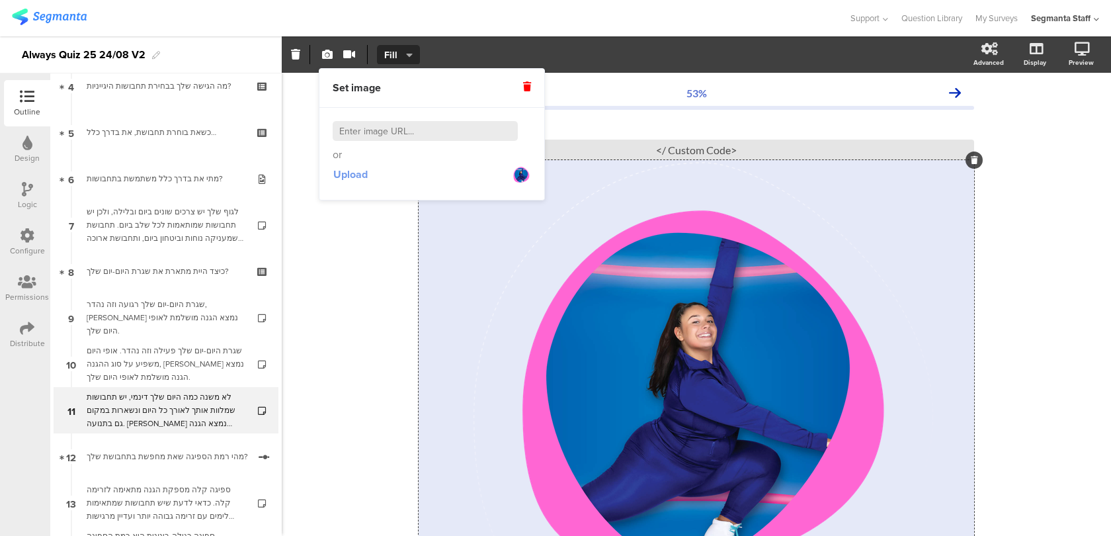
click at [358, 175] on span "Upload" at bounding box center [350, 174] width 34 height 15
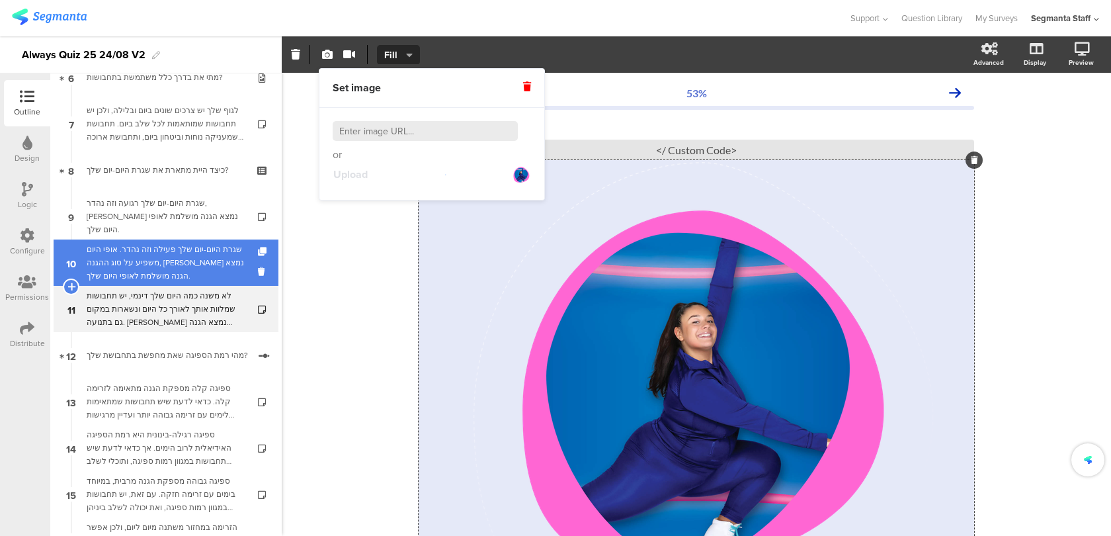
scroll to position [362, 0]
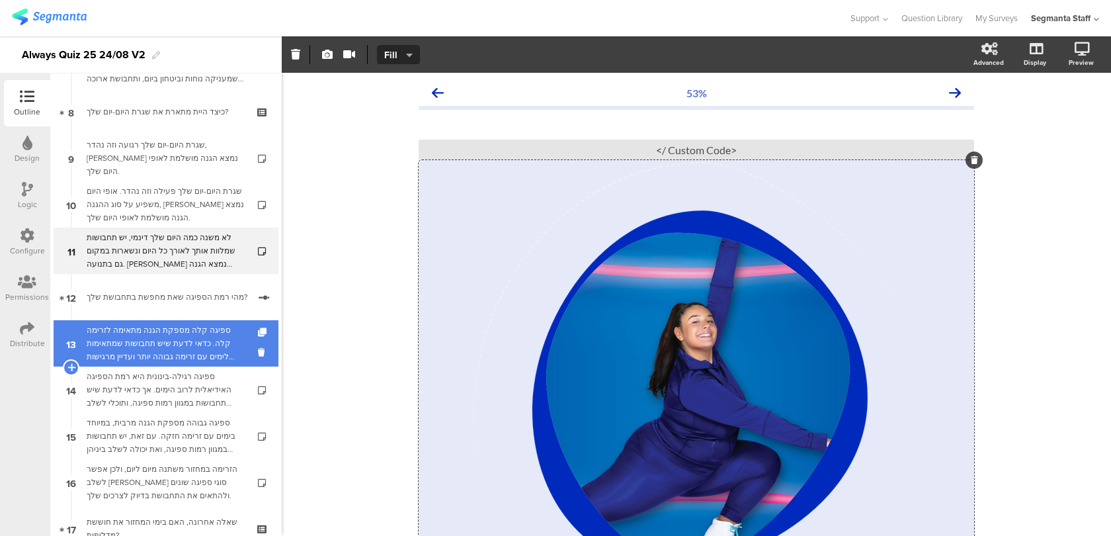
click at [149, 350] on div "ספיגה קלה מספקת הגנה מתאימה לזרימה קלה. כדאי לדעת שיש תחבושות שמתאימות לימים עם…" at bounding box center [166, 343] width 158 height 40
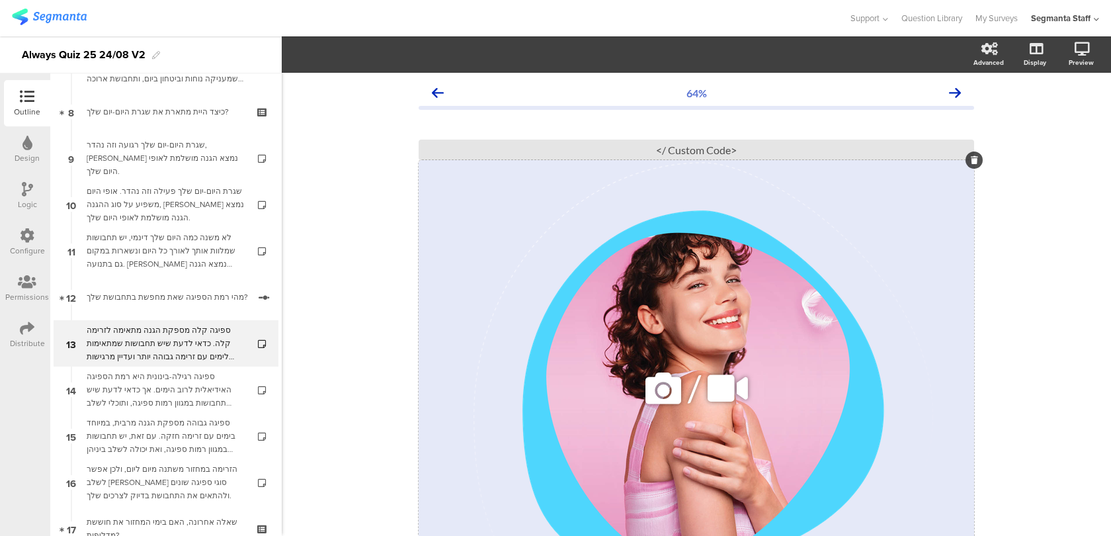
click at [605, 324] on div "/" at bounding box center [697, 388] width 556 height 456
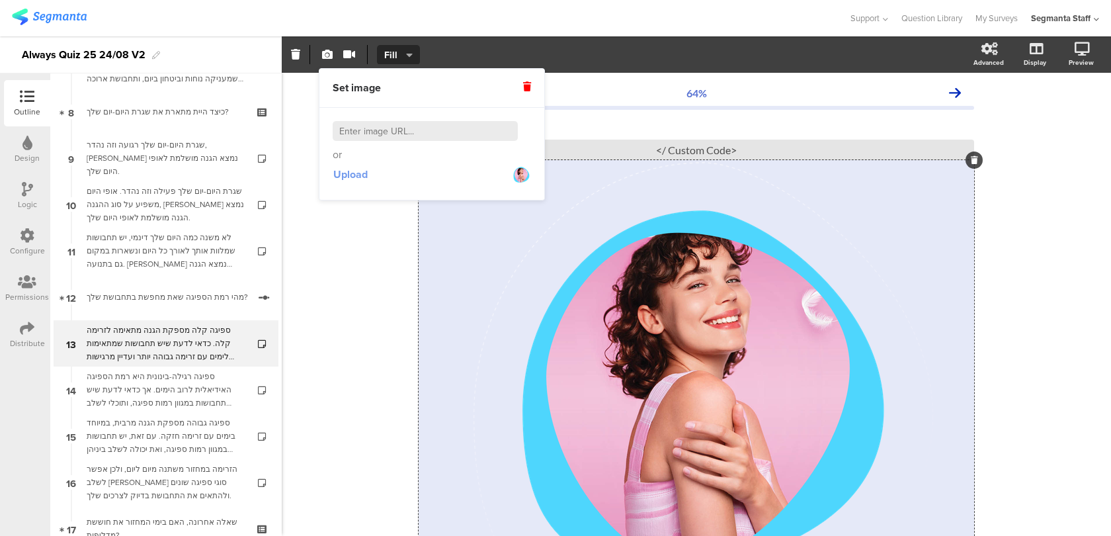
click at [351, 176] on span "Upload" at bounding box center [350, 174] width 34 height 15
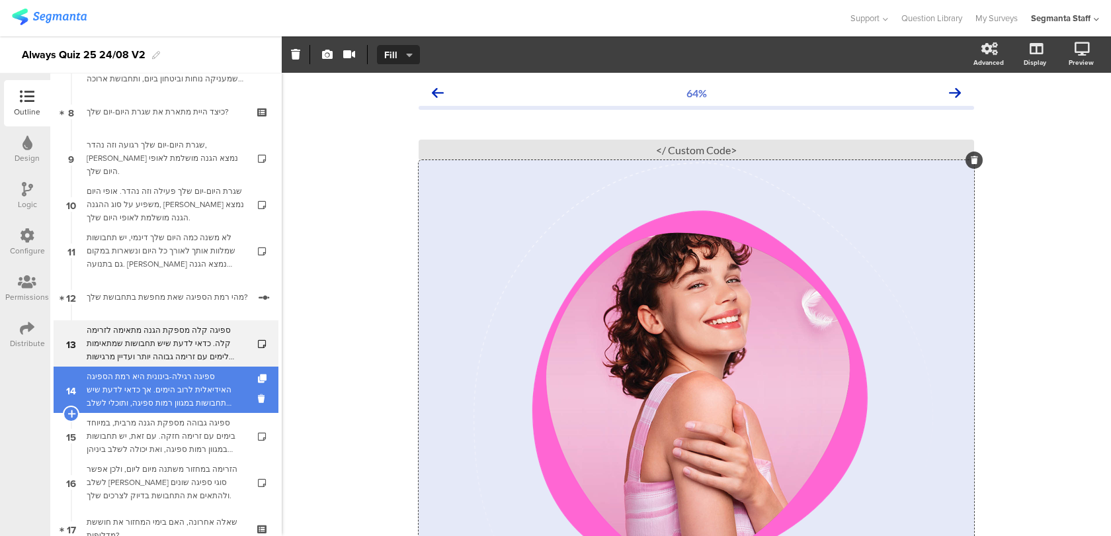
click at [198, 392] on div "ספיגה רגילה-בינונית היא רמת הספיגה האידיאלית לרוב הימים. אך כדאי לדעת שיש תחבוש…" at bounding box center [166, 390] width 158 height 40
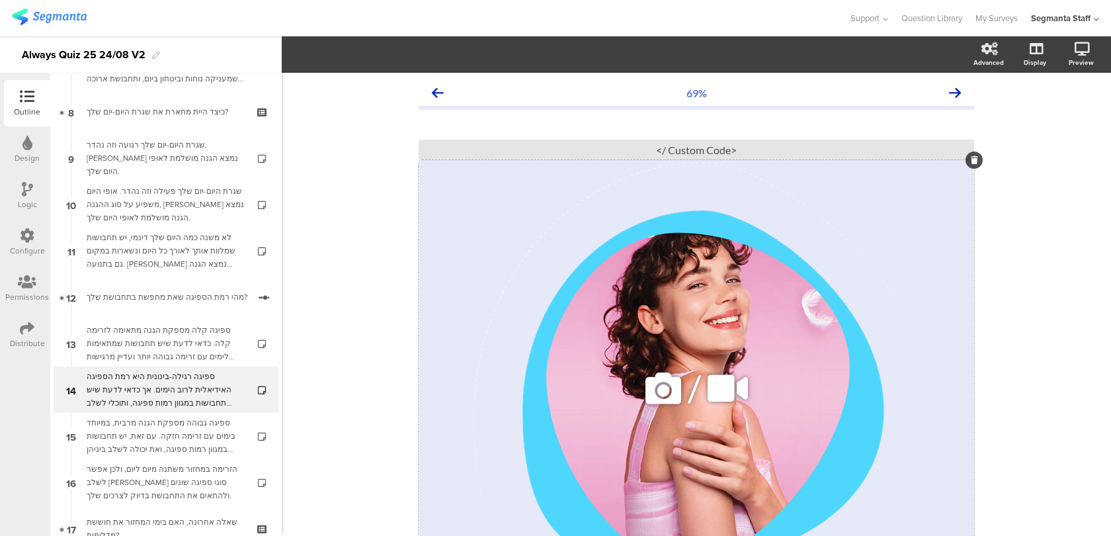
click at [583, 334] on div "/" at bounding box center [697, 388] width 556 height 456
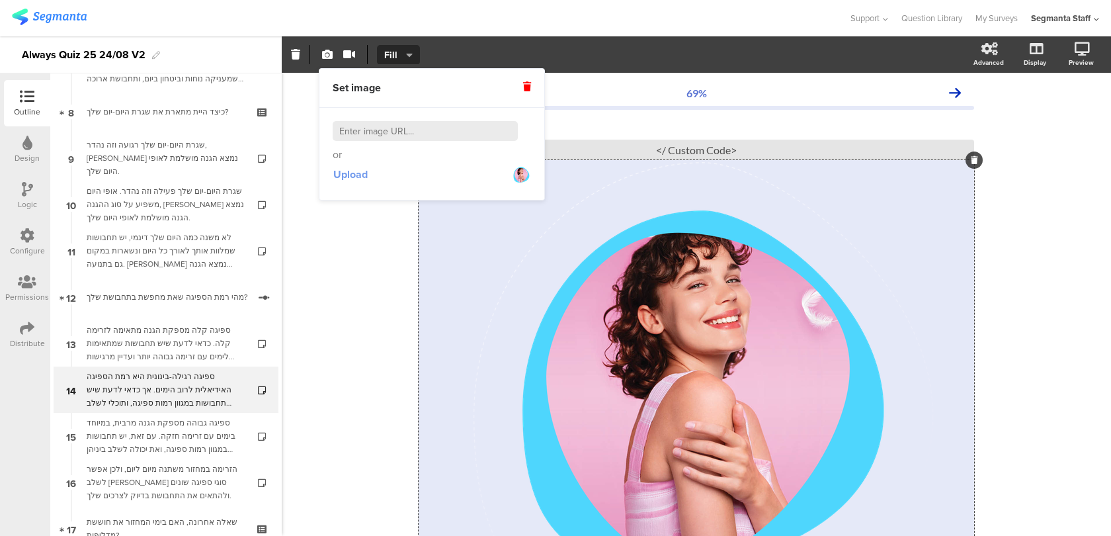
click at [334, 181] on span "Upload" at bounding box center [350, 174] width 34 height 15
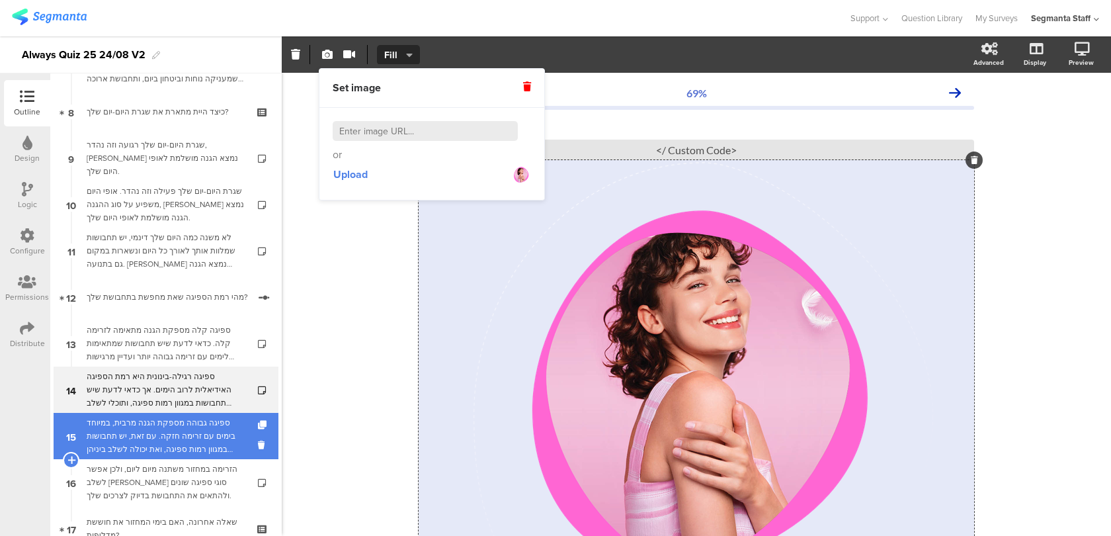
click at [175, 429] on div "ספיגה גבוהה מספקת הגנה מרבית, במיוחד בימים עם זרימה חזקה. עם זאת, יש תחבושות במ…" at bounding box center [166, 436] width 158 height 40
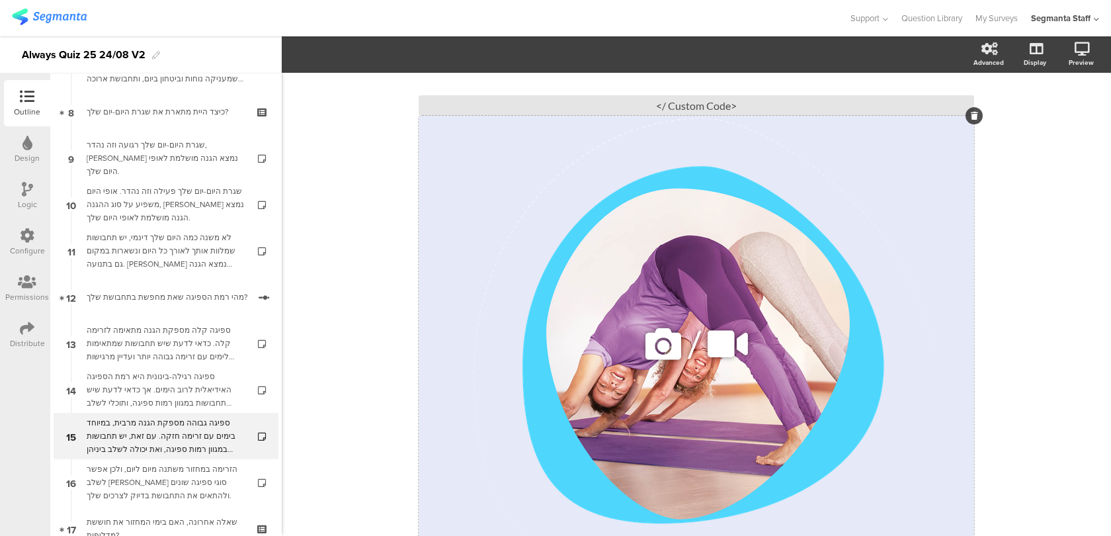
scroll to position [121, 0]
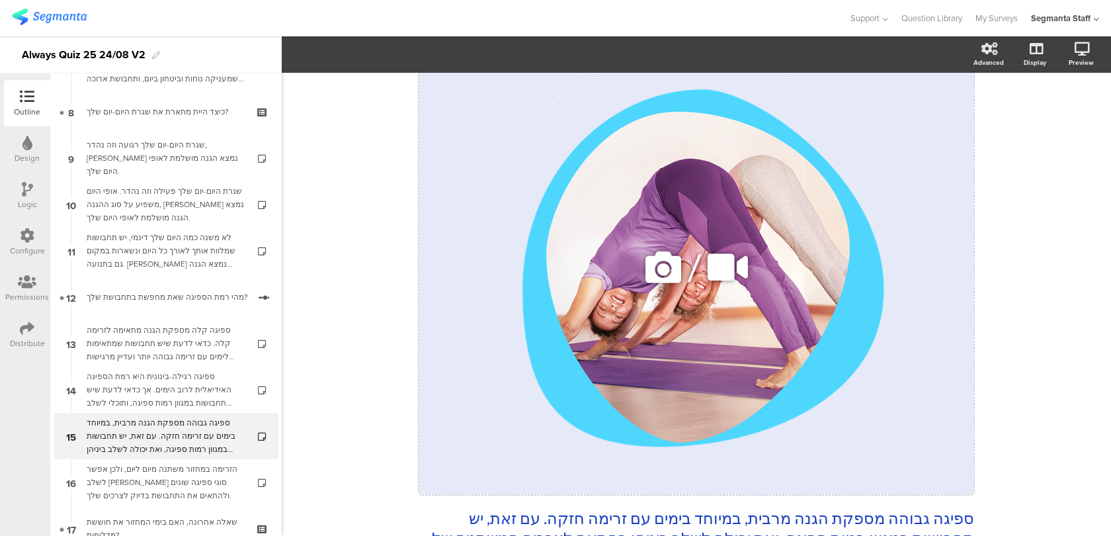
click at [666, 267] on icon at bounding box center [663, 267] width 45 height 45
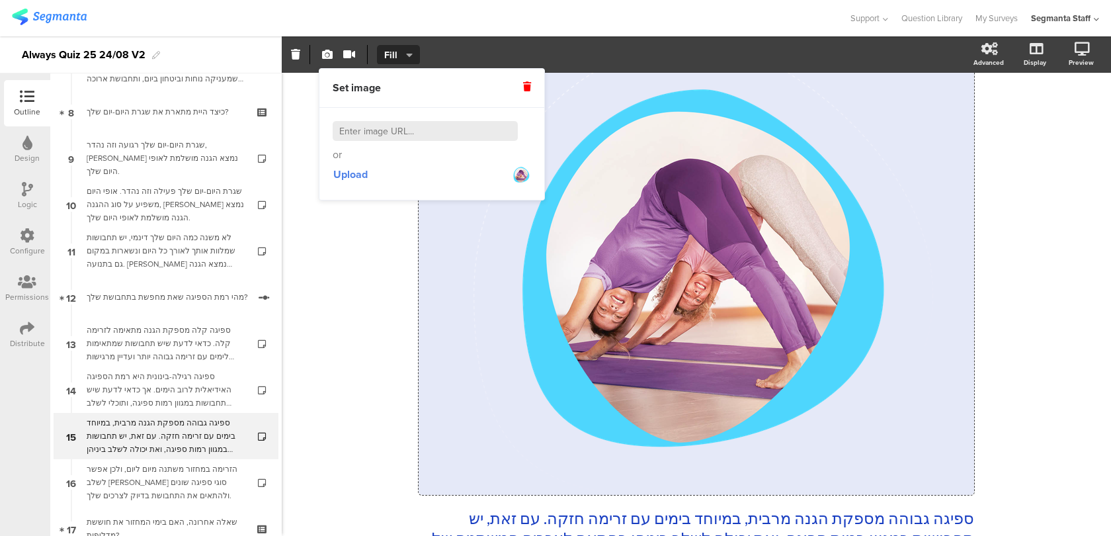
click at [361, 162] on div "or Upload" at bounding box center [432, 153] width 198 height 65
click at [357, 169] on span "Upload" at bounding box center [350, 174] width 34 height 15
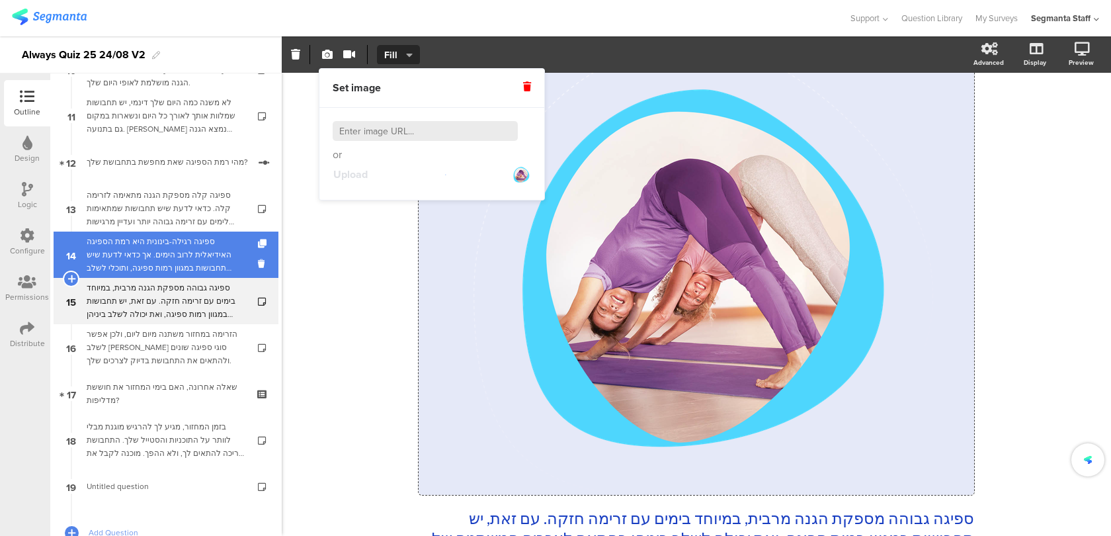
scroll to position [559, 0]
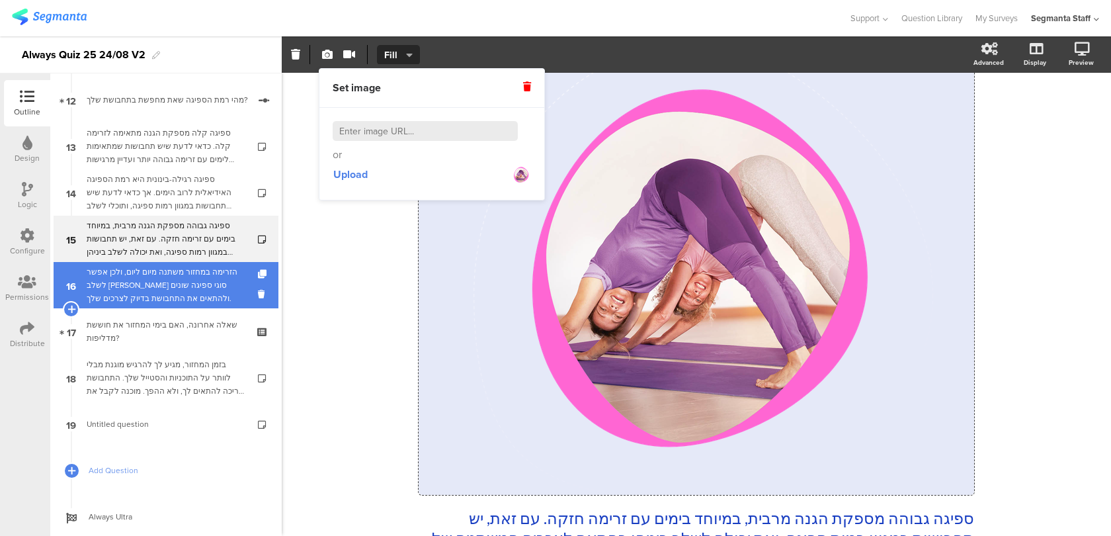
click at [207, 307] on link "16 הזרימה במחזור משתנה מיום ליום, ולכן אפשר לשלב בין סוגי ספיגה שונים ולהתאים א…" at bounding box center [166, 285] width 225 height 46
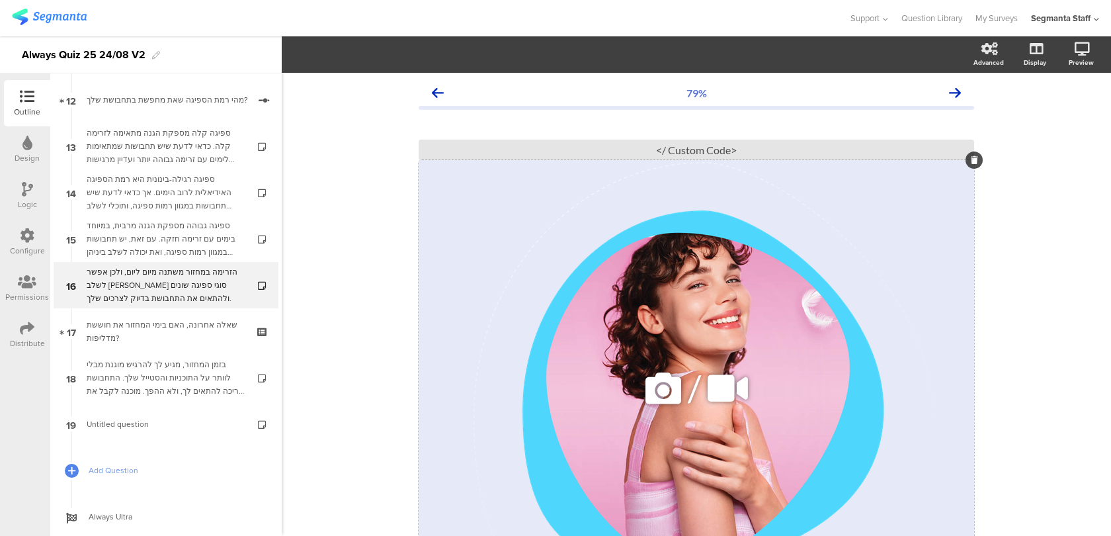
click at [649, 389] on icon at bounding box center [663, 388] width 45 height 45
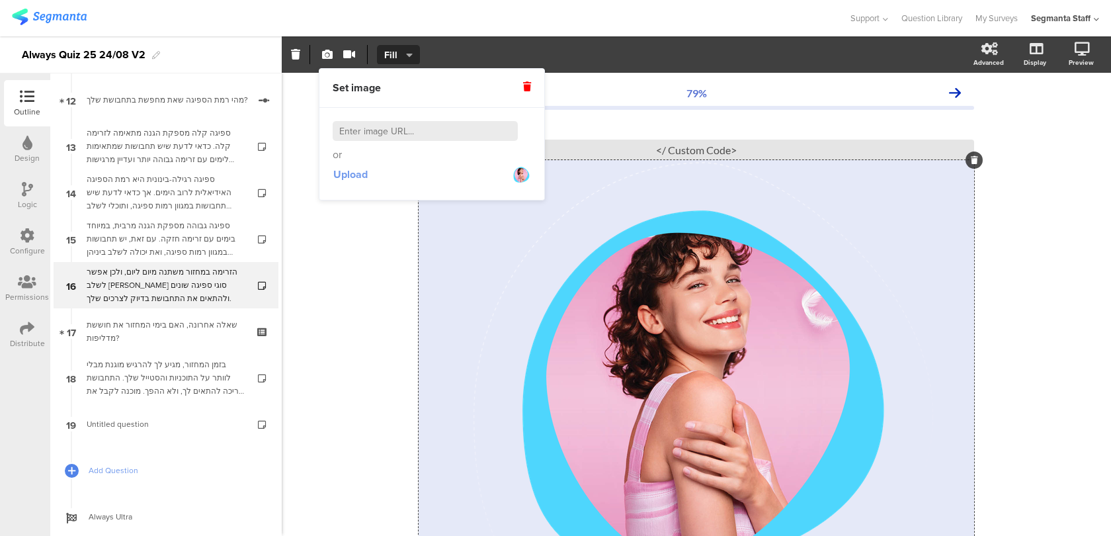
click at [368, 175] on button "Upload" at bounding box center [351, 175] width 36 height 24
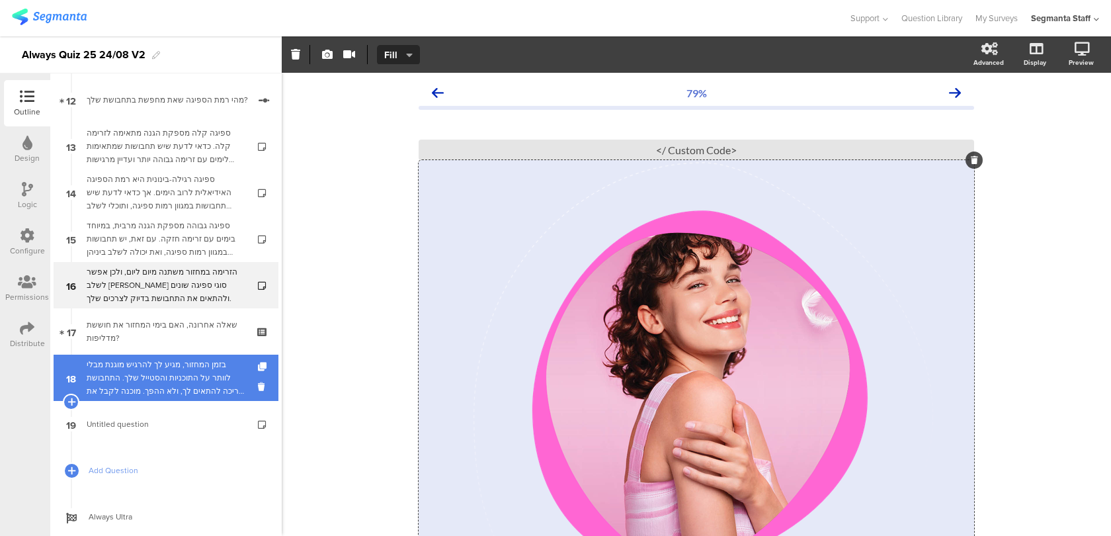
click at [228, 377] on div "בזמן המחזור, מגיע לך להרגיש מוגנת מבלי לוותר על התוכניות והסטייל שלך. התחבושת צ…" at bounding box center [166, 378] width 158 height 40
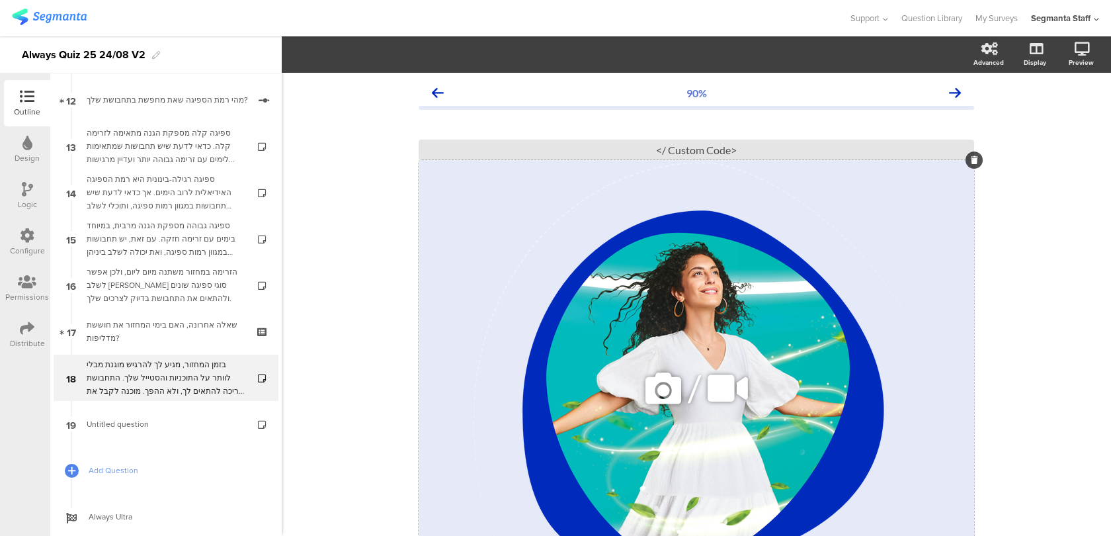
click at [665, 399] on icon at bounding box center [663, 388] width 45 height 45
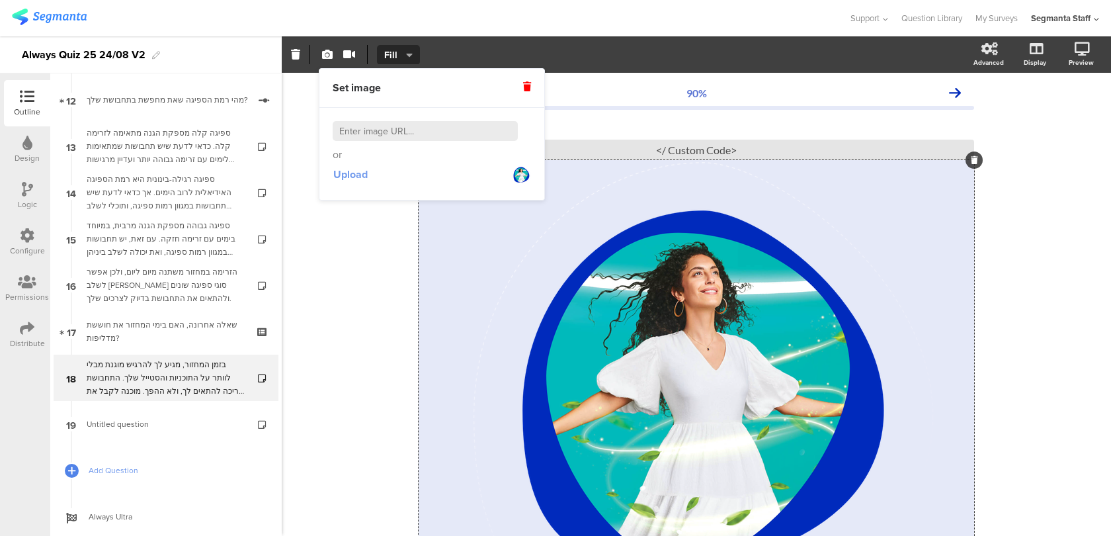
click at [355, 179] on span "Upload" at bounding box center [350, 174] width 34 height 15
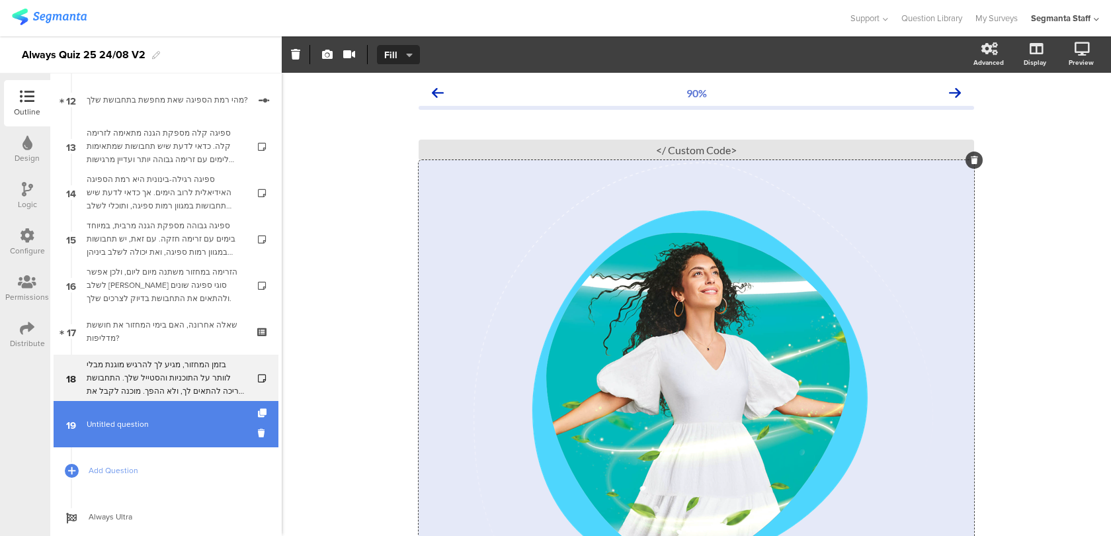
click at [210, 416] on link "19 Untitled question" at bounding box center [166, 424] width 225 height 46
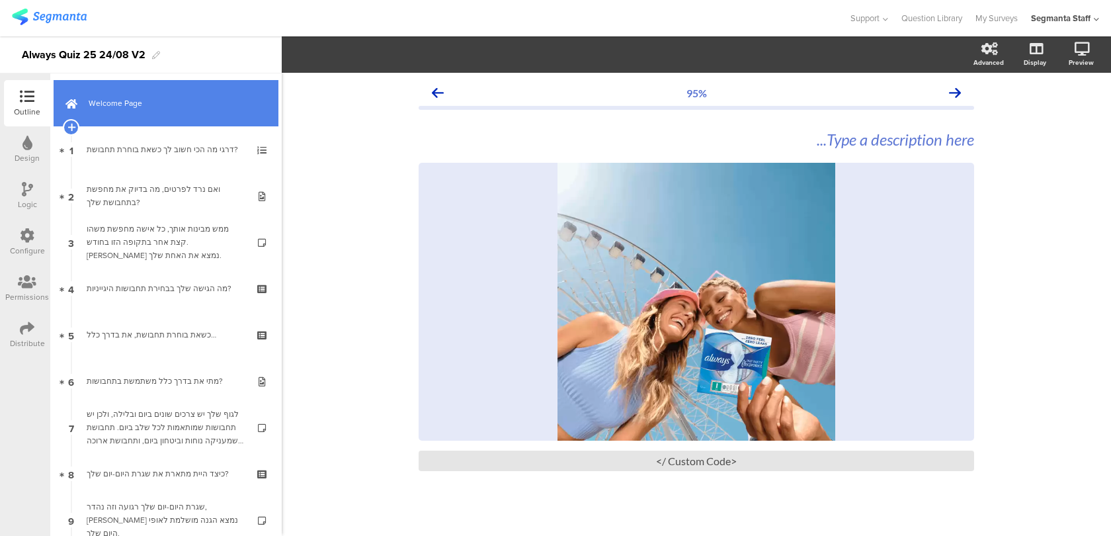
click at [206, 122] on link "Welcome Page" at bounding box center [166, 103] width 225 height 46
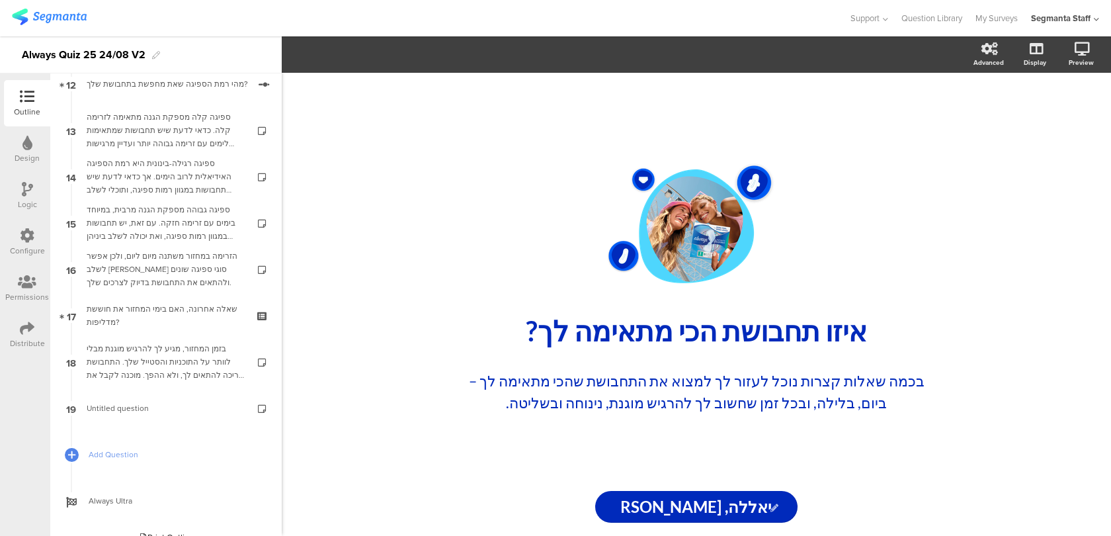
scroll to position [593, 0]
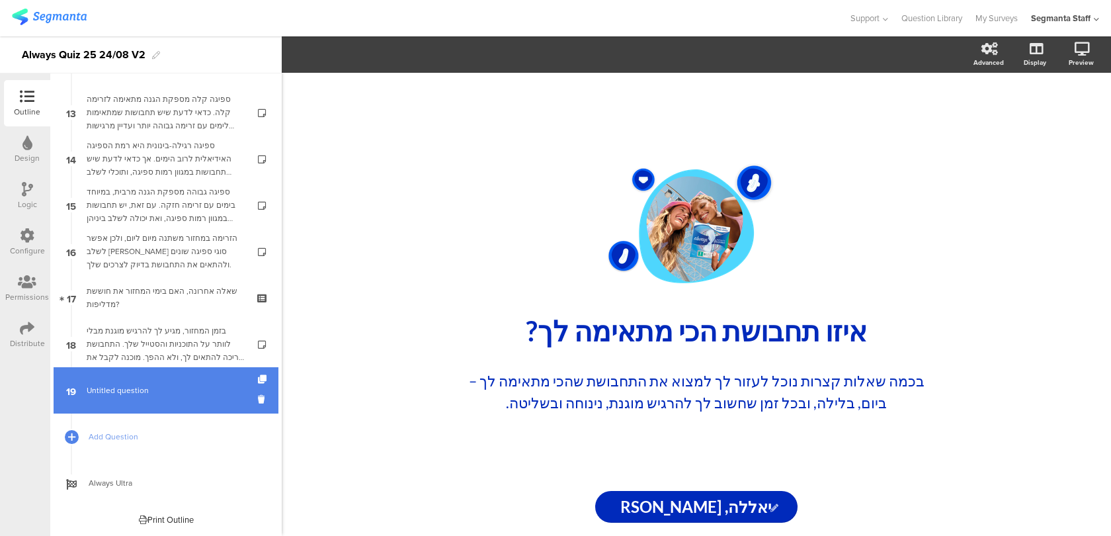
click at [201, 397] on link "19 Untitled question" at bounding box center [166, 390] width 225 height 46
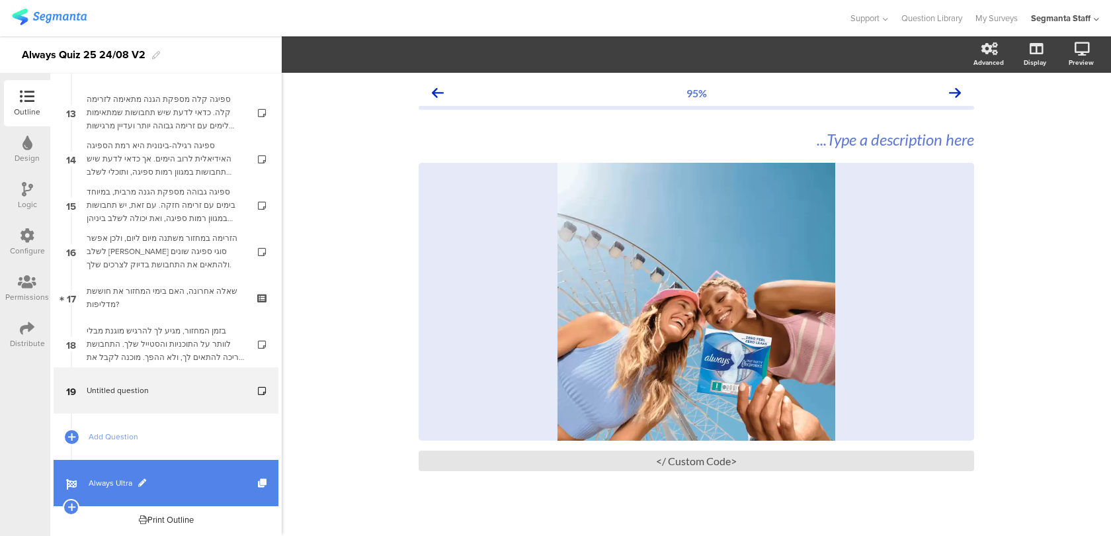
click at [186, 483] on span "Always Ultra" at bounding box center [173, 482] width 169 height 13
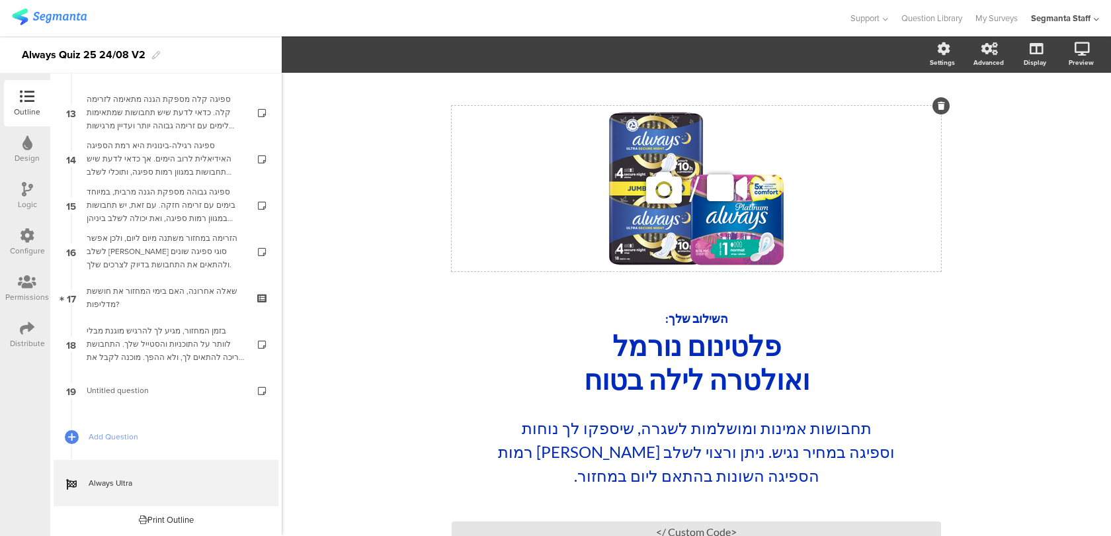
click at [684, 246] on div "/" at bounding box center [697, 188] width 490 height 165
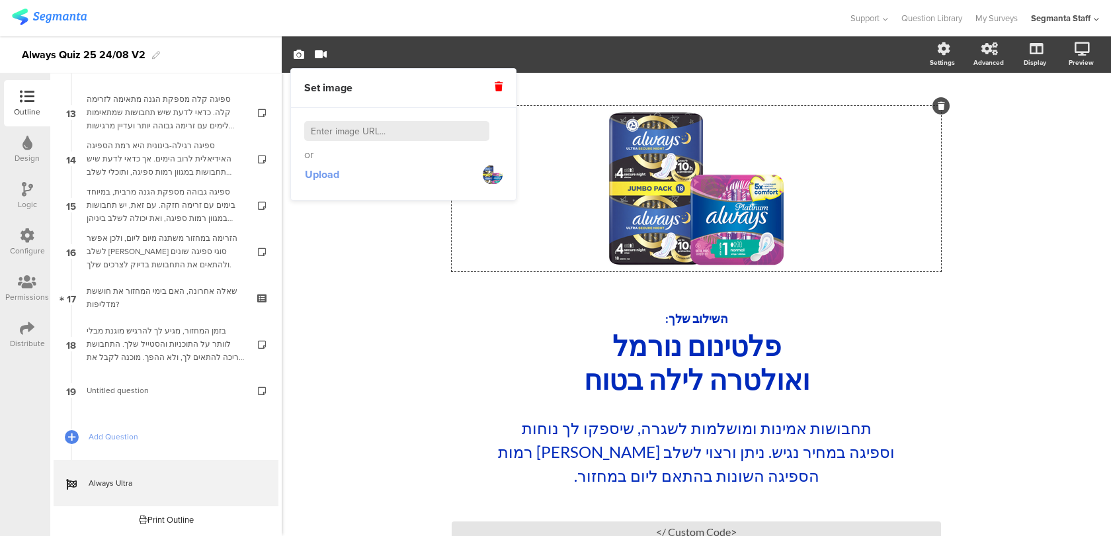
click at [328, 183] on button "Upload" at bounding box center [322, 175] width 36 height 24
click at [1062, 124] on icon at bounding box center [1065, 118] width 11 height 17
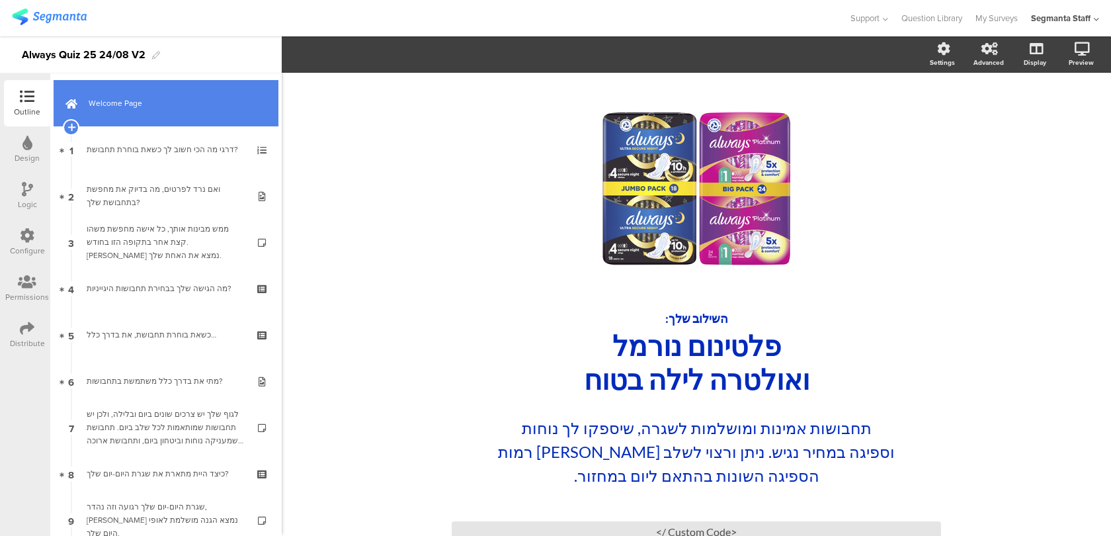
click at [196, 81] on link "Welcome Page" at bounding box center [166, 103] width 225 height 46
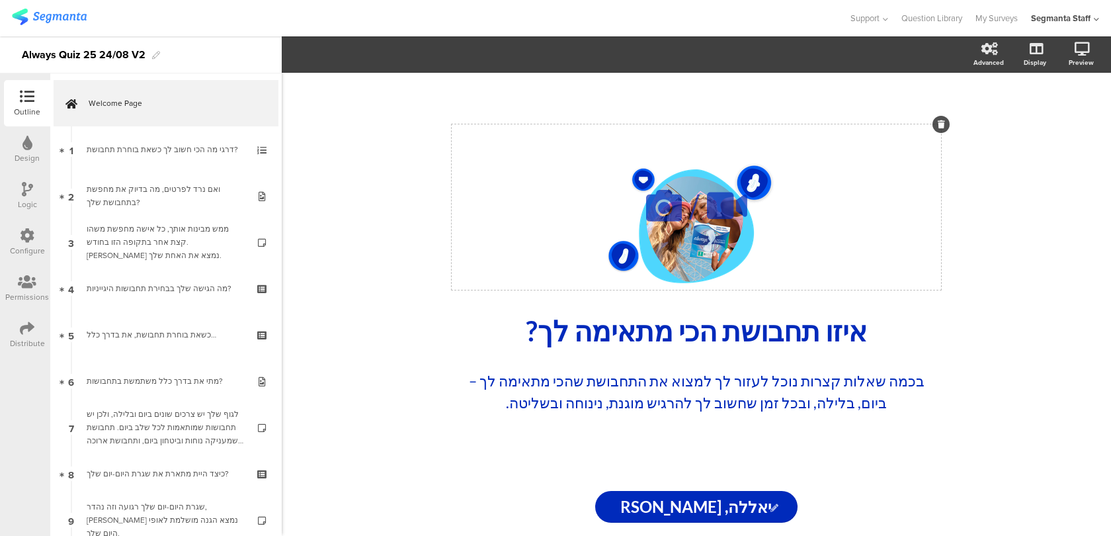
click at [665, 204] on icon at bounding box center [664, 205] width 45 height 45
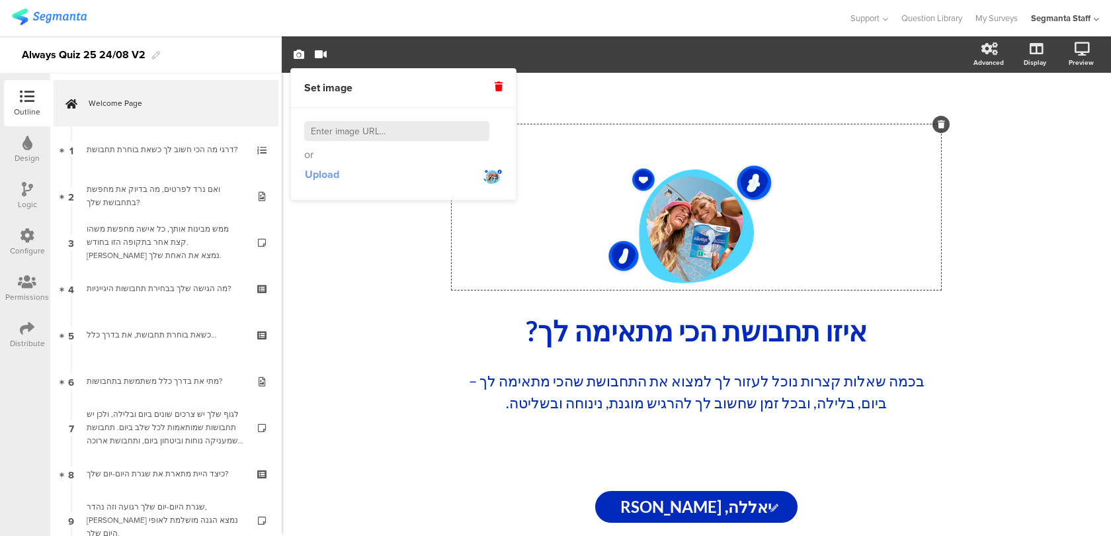
click at [329, 174] on span "Upload" at bounding box center [322, 174] width 34 height 15
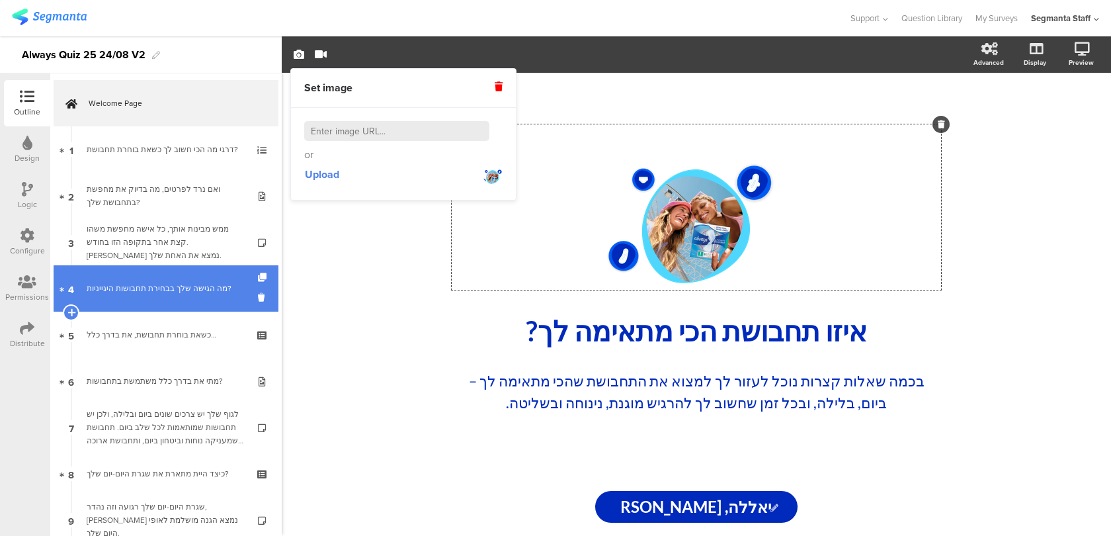
scroll to position [593, 0]
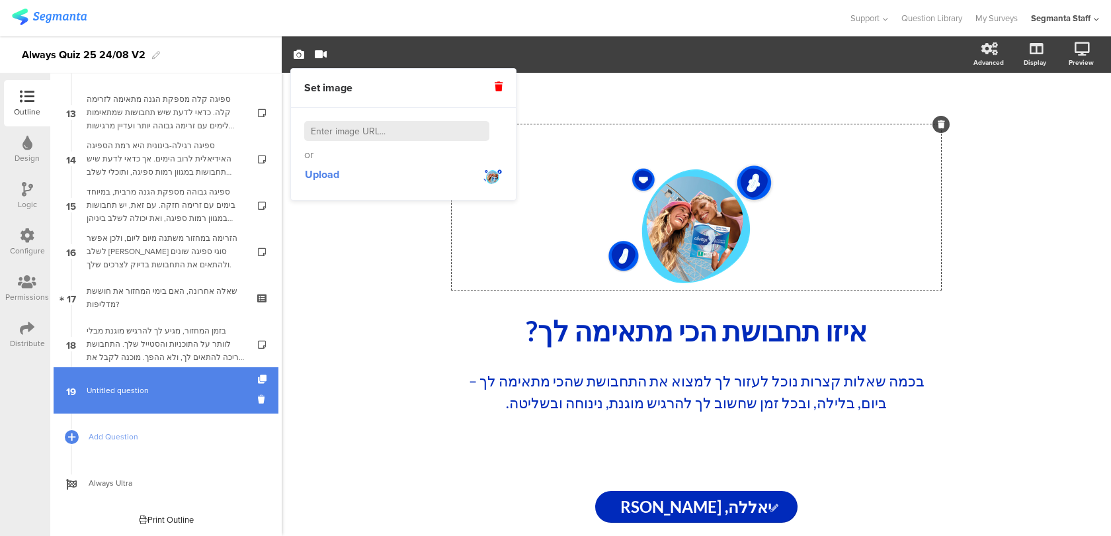
click at [169, 404] on link "19 Untitled question" at bounding box center [166, 390] width 225 height 46
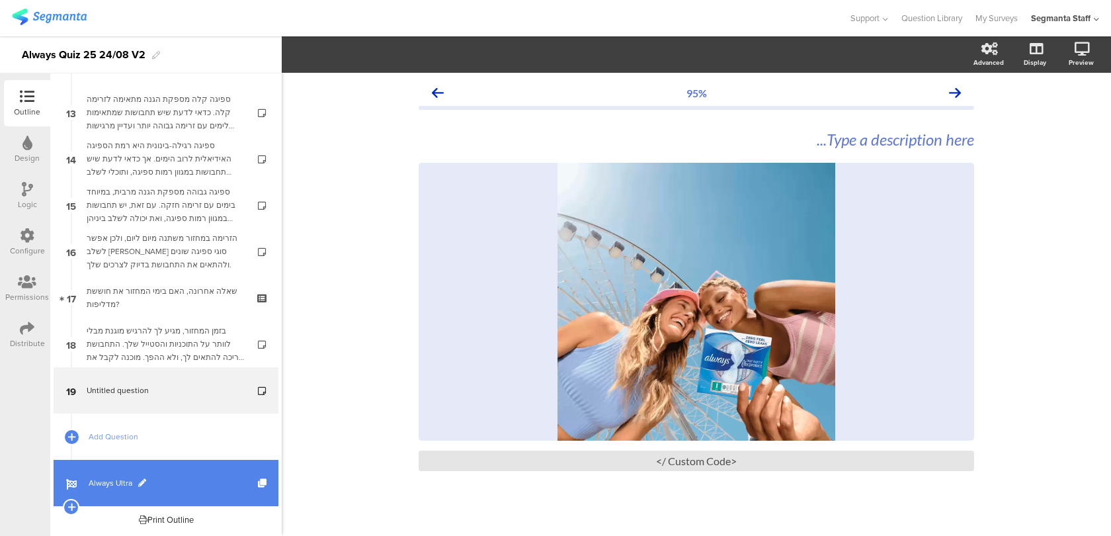
click at [171, 474] on link "Always Ultra" at bounding box center [166, 483] width 225 height 46
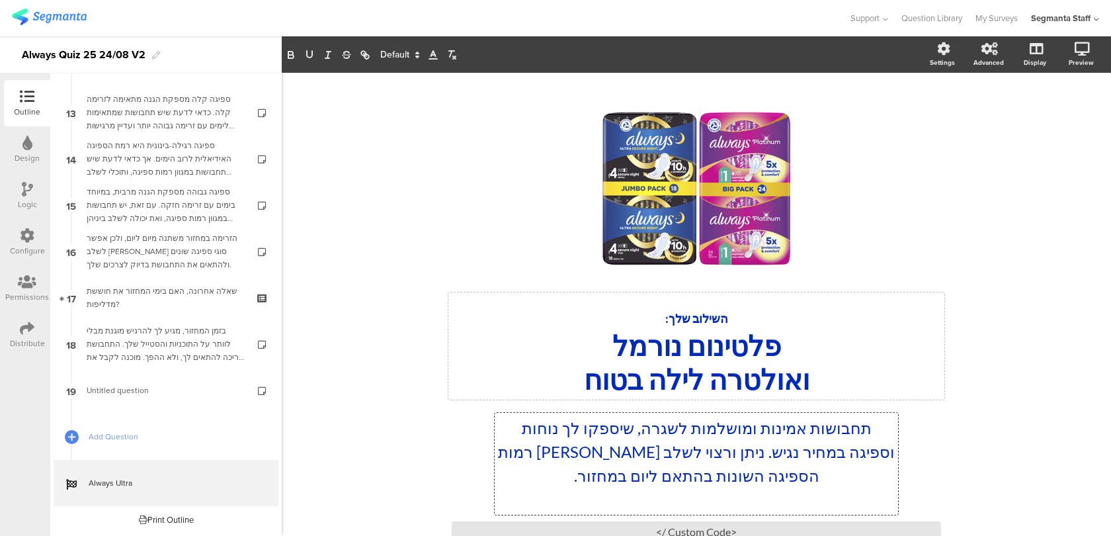
drag, startPoint x: 677, startPoint y: 393, endPoint x: 653, endPoint y: 392, distance: 24.5
click at [653, 392] on div "/ השילוב שלך: פלטינום נורמל ואולטרה לילה בטוח השילוב שלך: פלטינום נורמל ואולטרה…" at bounding box center [696, 347] width 529 height 522
drag, startPoint x: 677, startPoint y: 476, endPoint x: 645, endPoint y: 476, distance: 32.4
click at [645, 476] on p "תחבושות אמינות ומושלמות לשגרה, שיספקו לך נוחות וספיגה במחיר נגיש. ניתן ורצוי לש…" at bounding box center [696, 451] width 397 height 71
click at [607, 352] on div "השילוב שלך: פלטינום נורמל ואולטרה לילה בטוח השילוב שלך: פלטינום נורמל ואולטרה ל…" at bounding box center [696, 345] width 496 height 107
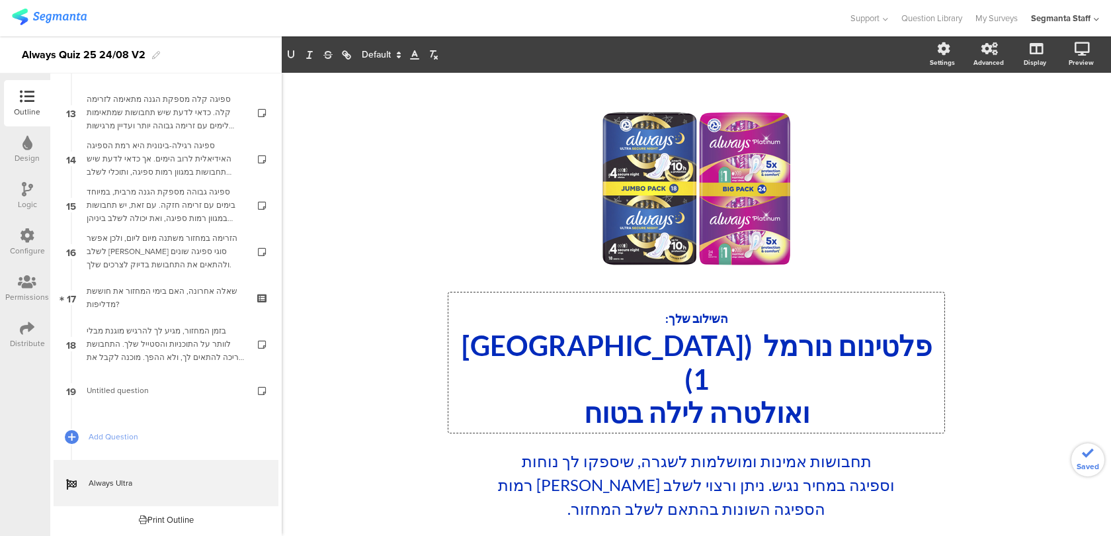
click at [576, 396] on p "ואולטרה לילה בטוח" at bounding box center [697, 413] width 490 height 34
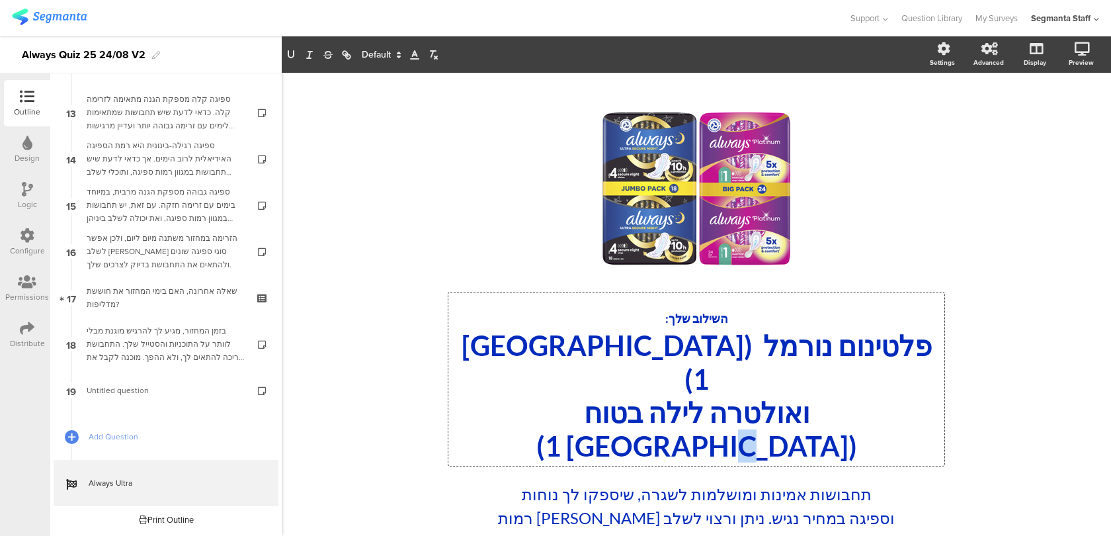
click at [495, 396] on p "ואולטרה לילה בטוח (רמת ספיגה 1)" at bounding box center [697, 429] width 490 height 67
click at [1064, 116] on icon at bounding box center [1065, 118] width 11 height 17
click at [475, 375] on div "השילוב שלך: פלטינום נורמל (רמת ספיגה 1) ואולטרה לילה בטוח (רמת ספיגה 4) השילוב …" at bounding box center [696, 378] width 496 height 173
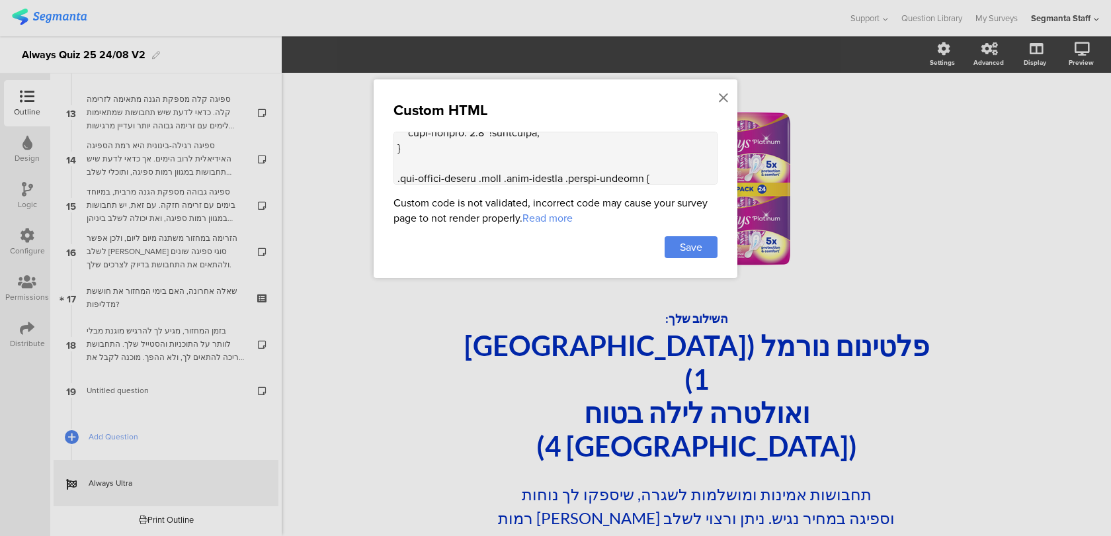
scroll to position [179, 0]
click at [725, 98] on icon at bounding box center [723, 98] width 9 height 15
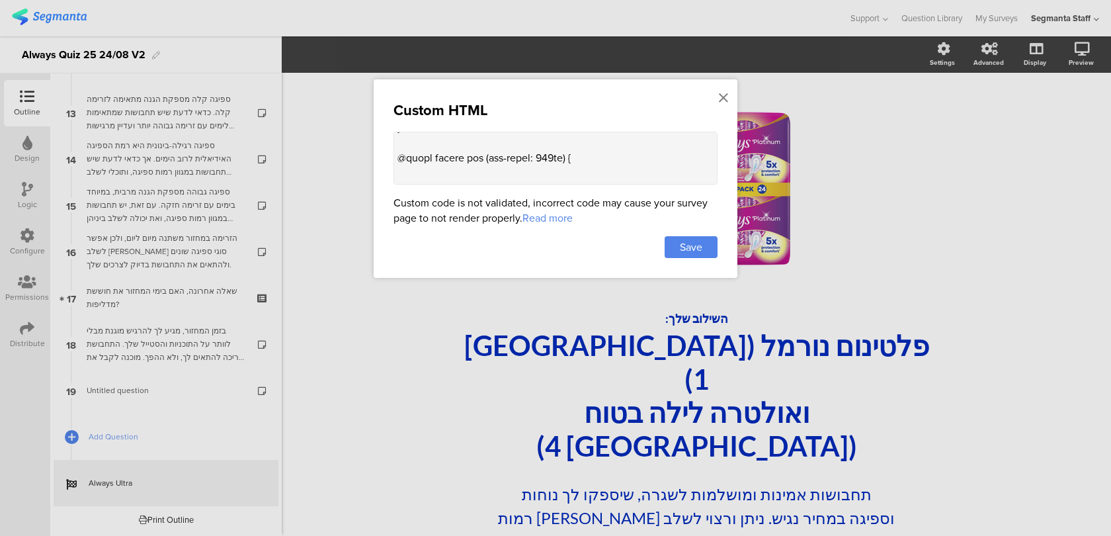
scroll to position [576, 0]
click at [519, 140] on textarea at bounding box center [556, 158] width 324 height 53
click at [454, 144] on textarea at bounding box center [556, 158] width 324 height 53
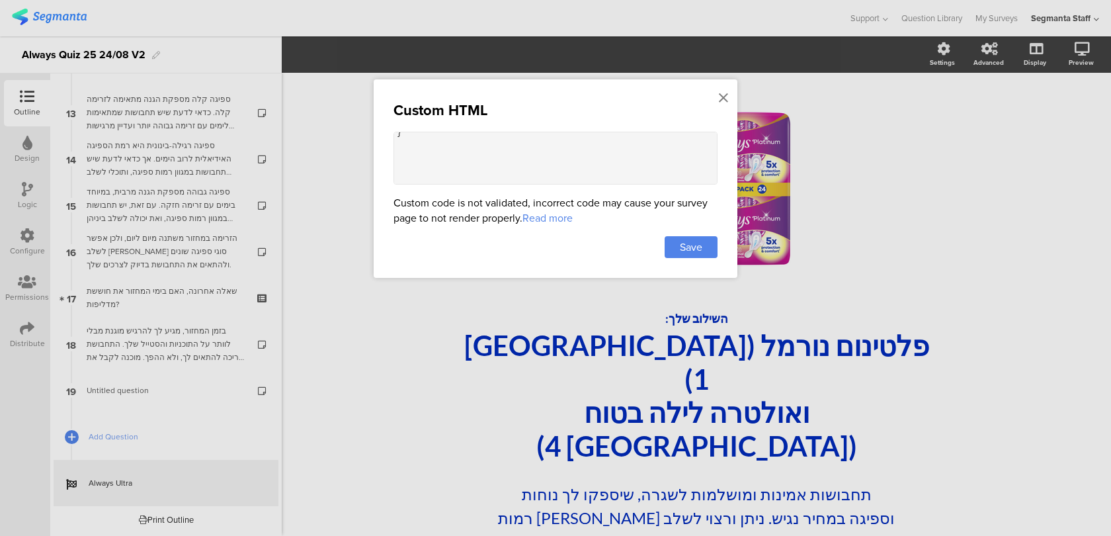
paste textarea "@media screen and (max-width: 635px) { .seg-ending-screen .main .main-content .…"
drag, startPoint x: 443, startPoint y: 165, endPoint x: 648, endPoint y: 153, distance: 204.8
click at [648, 153] on textarea at bounding box center [556, 158] width 324 height 53
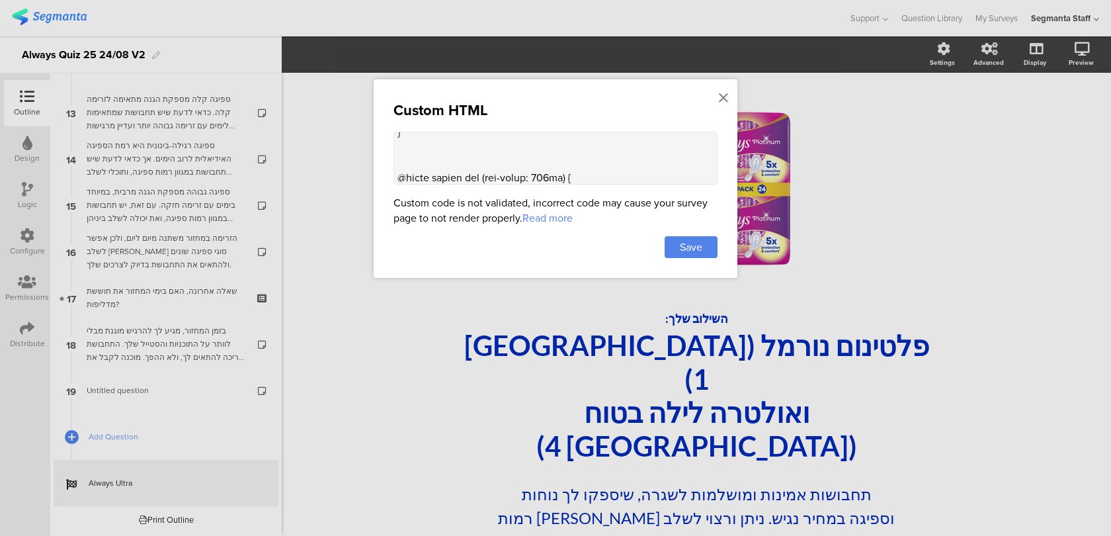
drag, startPoint x: 607, startPoint y: 160, endPoint x: 392, endPoint y: 160, distance: 215.0
click at [392, 160] on div "Custom HTML Custom code is not validated, incorrect code may cause your survey …" at bounding box center [556, 178] width 364 height 198
drag, startPoint x: 547, startPoint y: 151, endPoint x: 492, endPoint y: 150, distance: 54.9
click at [492, 150] on textarea at bounding box center [556, 158] width 324 height 53
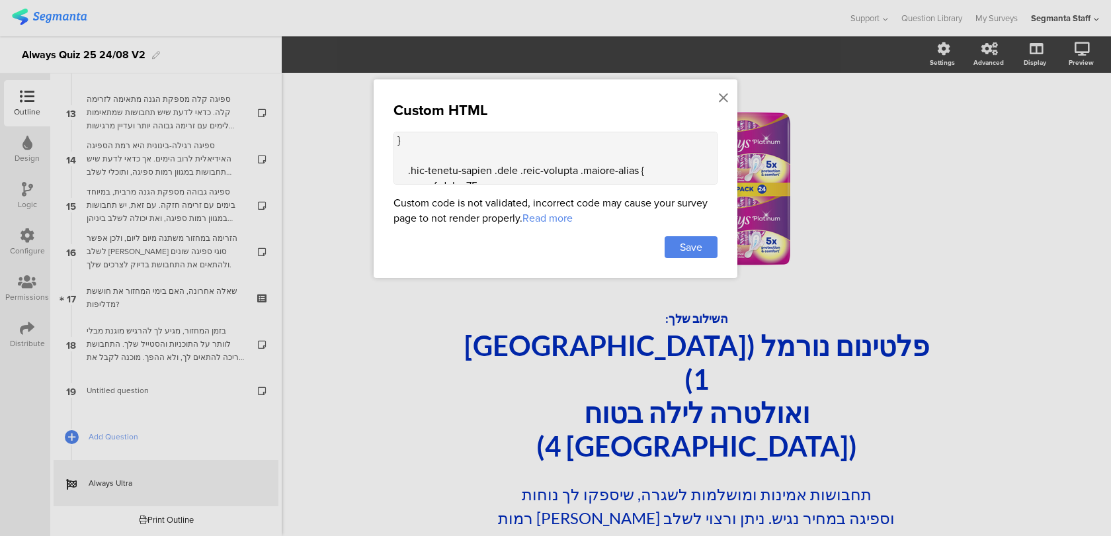
scroll to position [643, 0]
click at [496, 169] on textarea at bounding box center [556, 158] width 324 height 53
paste textarea "!important;"
type textarea "<style> .seg-ending-screen .main .main-content .cover-image { max-height: 200px…"
click at [684, 245] on span "Save" at bounding box center [691, 246] width 22 height 15
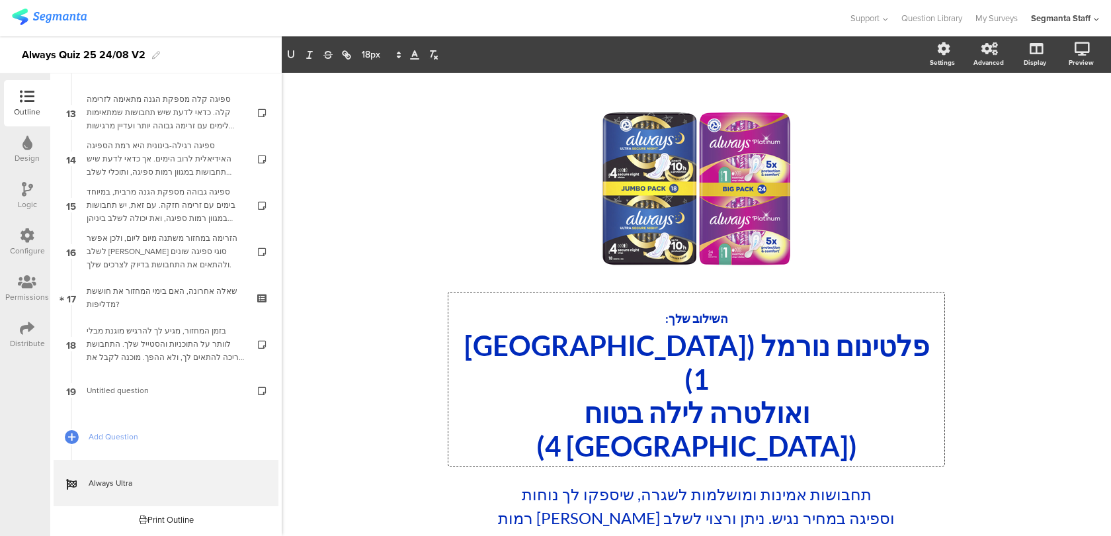
click at [675, 325] on div "השילוב שלך: פלטינום נורמל (רמת ספיגה 1) ואולטרה לילה בטוח (רמת ספיגה 4) השילוב …" at bounding box center [696, 378] width 496 height 173
drag, startPoint x: 652, startPoint y: 318, endPoint x: 734, endPoint y: 318, distance: 82.0
click at [734, 318] on p "השילוב שלך:" at bounding box center [697, 312] width 490 height 33
click at [386, 65] on section "Settings Advanced Display Preview" at bounding box center [697, 54] width 830 height 36
click at [679, 322] on div "השילוב שלך: פלטינום נורמל (רמת ספיגה 1) ואולטרה לילה בטוח (רמת ספיגה 4) השילוב …" at bounding box center [696, 378] width 496 height 173
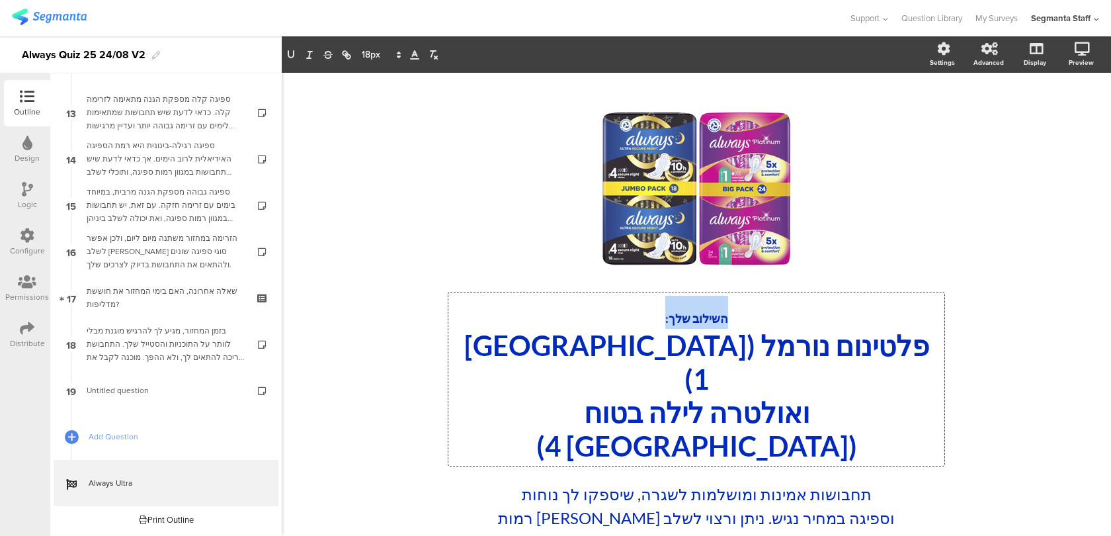
drag, startPoint x: 660, startPoint y: 322, endPoint x: 736, endPoint y: 322, distance: 75.4
click at [736, 322] on p "השילוב שלך:" at bounding box center [697, 312] width 490 height 33
click at [437, 52] on icon "button" at bounding box center [433, 55] width 12 height 12
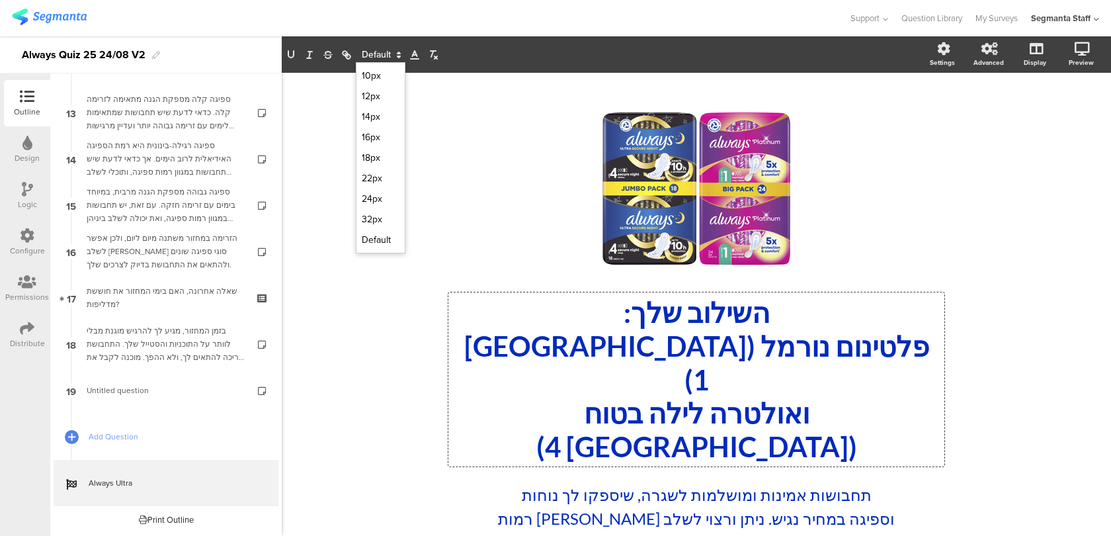
click at [376, 60] on span at bounding box center [381, 55] width 50 height 16
click at [378, 176] on span at bounding box center [381, 178] width 38 height 21
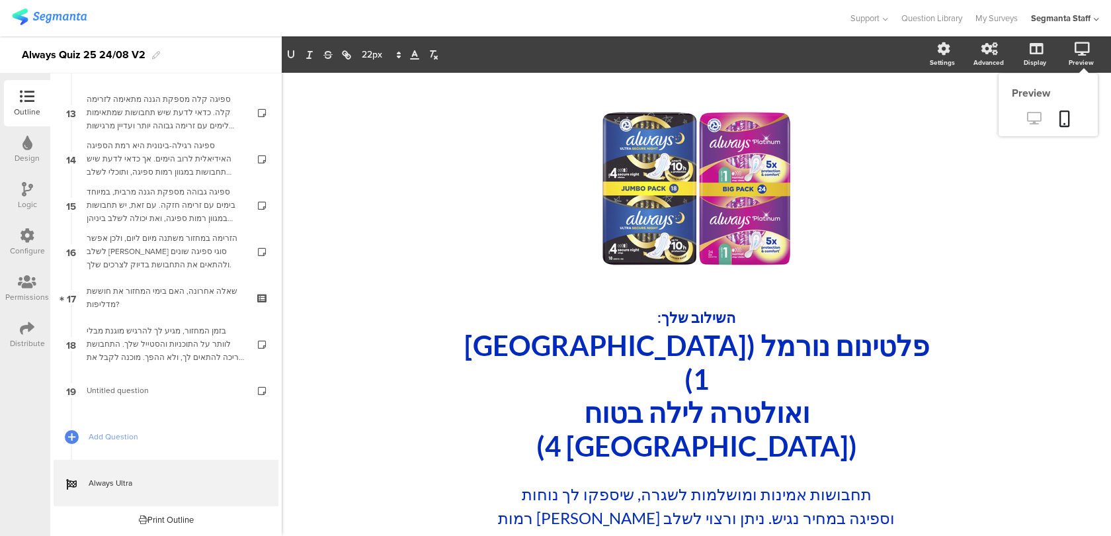
click at [1035, 120] on icon at bounding box center [1034, 118] width 14 height 13
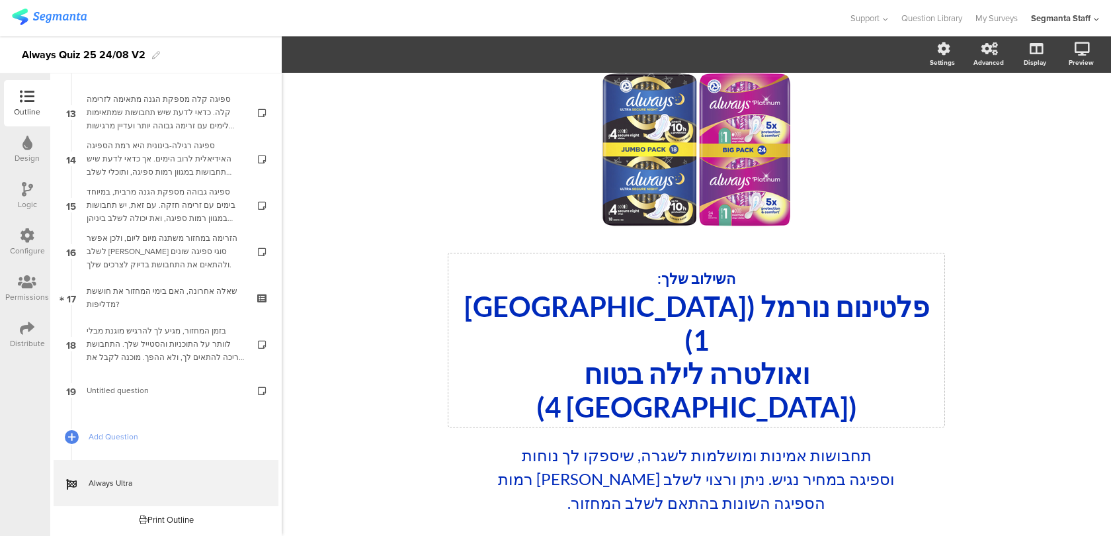
scroll to position [85, 0]
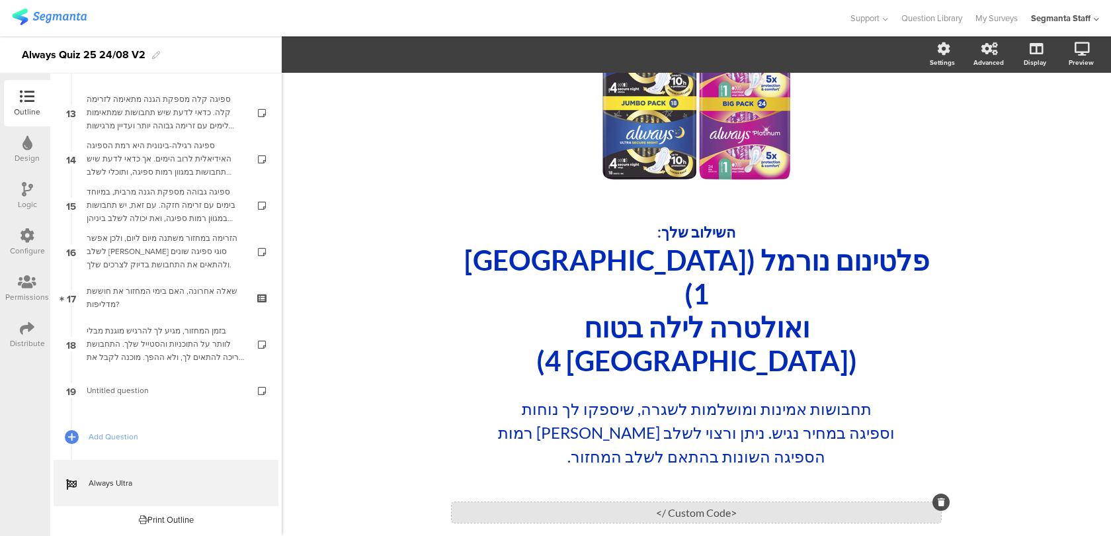
click at [622, 502] on div "<Custom Code />" at bounding box center [697, 512] width 490 height 21
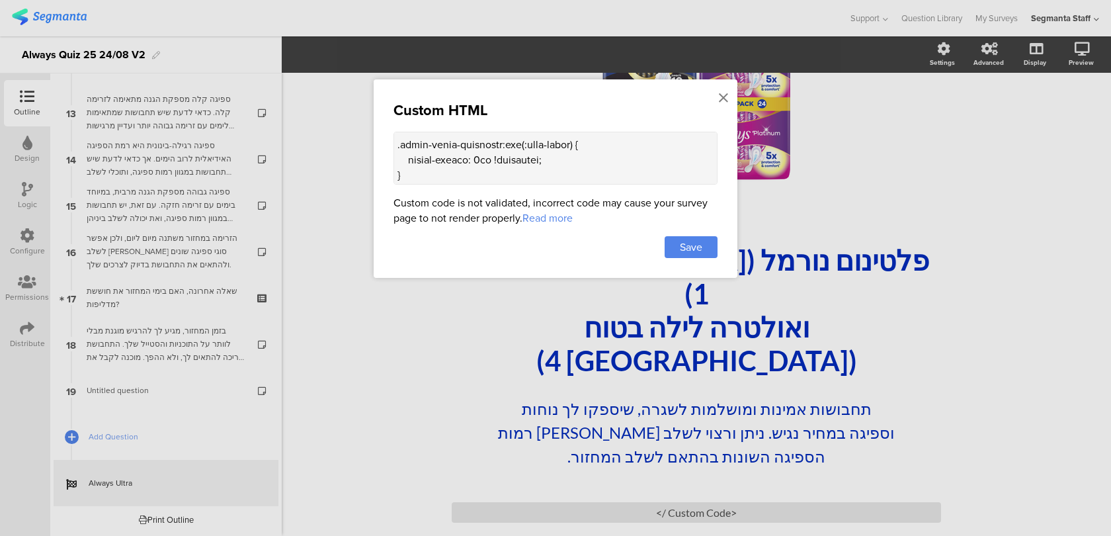
scroll to position [89, 0]
click at [482, 156] on textarea at bounding box center [556, 158] width 324 height 53
type textarea "<style> .seg-ending-screen .main .main-content .cover-image { max-height: 200px…"
click at [693, 247] on span "Save" at bounding box center [691, 246] width 22 height 15
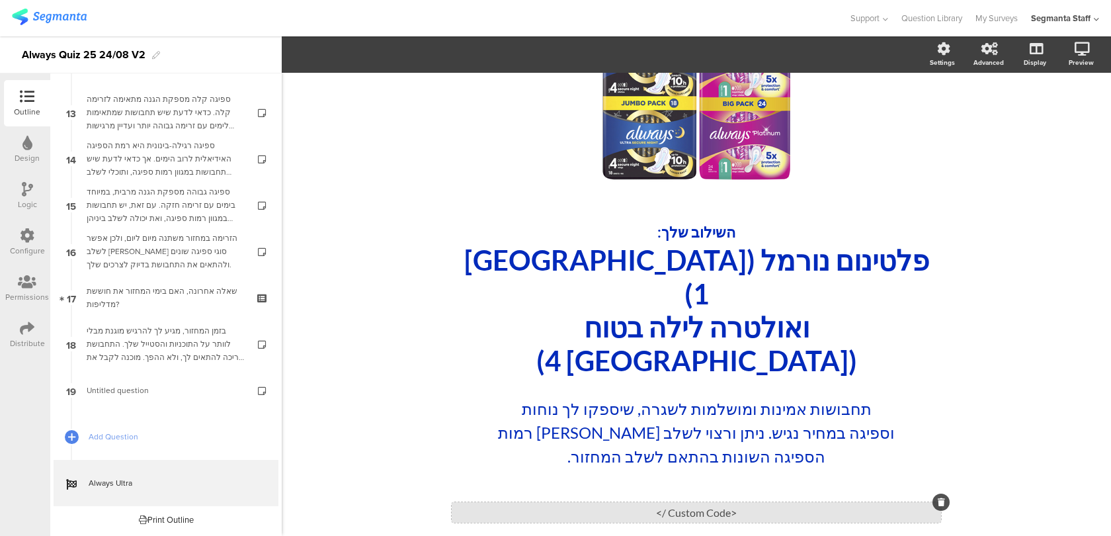
click at [515, 502] on div "<Custom Code />" at bounding box center [697, 512] width 490 height 21
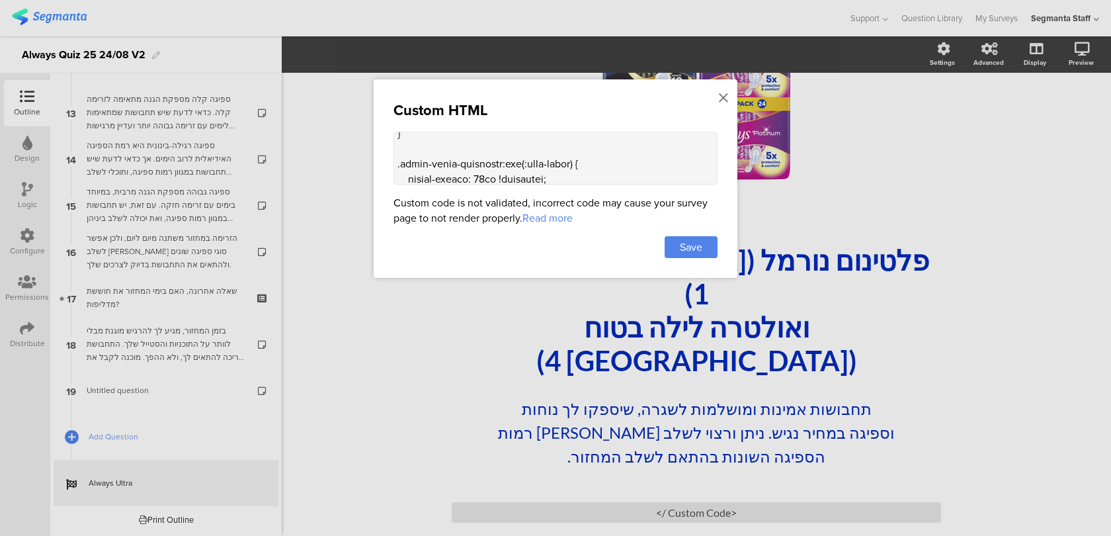
scroll to position [98, 0]
drag, startPoint x: 490, startPoint y: 151, endPoint x: 482, endPoint y: 149, distance: 8.0
click at [482, 149] on textarea at bounding box center [556, 158] width 324 height 53
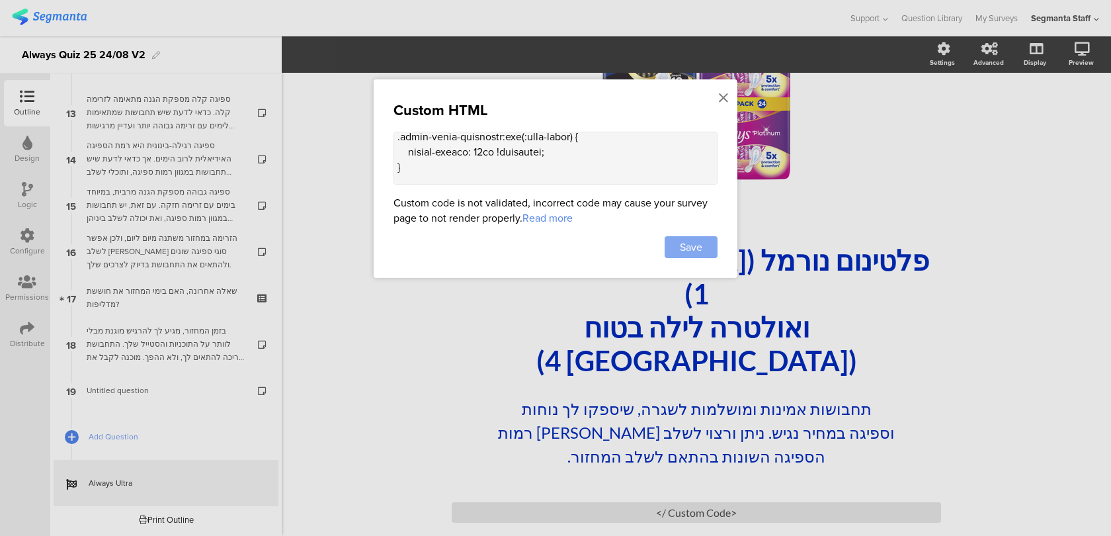
type textarea "<style> .seg-ending-screen .main .main-content .cover-image { max-height: 200px…"
click at [689, 245] on span "Save" at bounding box center [691, 246] width 22 height 15
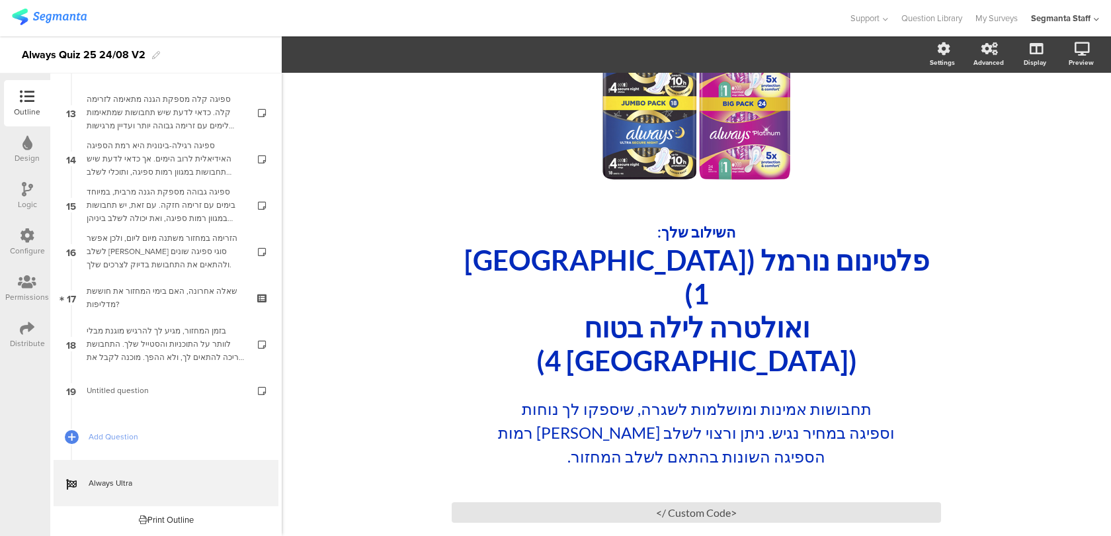
click at [27, 327] on icon at bounding box center [27, 328] width 15 height 15
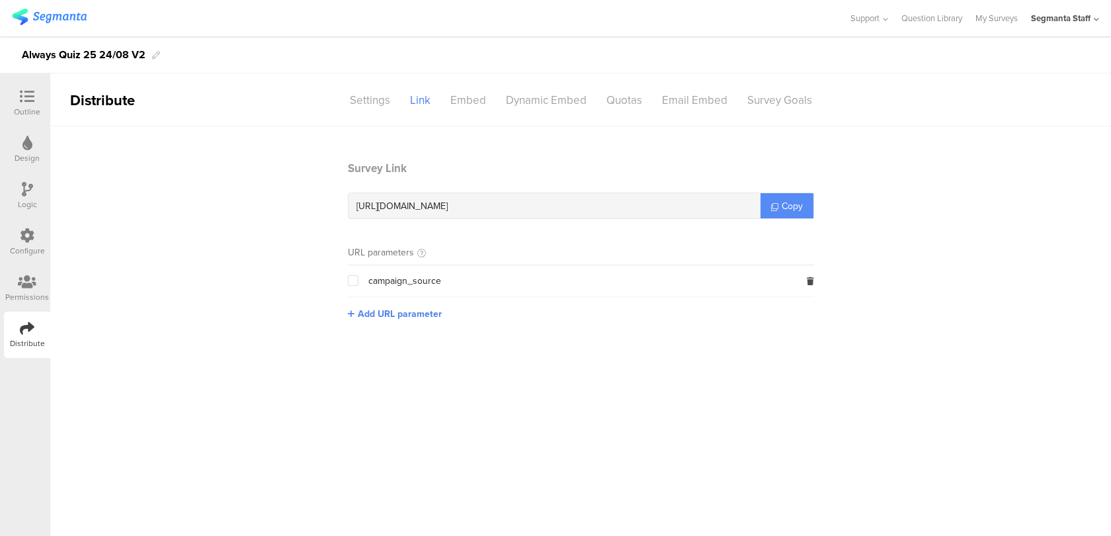
click at [802, 211] on span "Copy" at bounding box center [792, 206] width 21 height 14
click at [26, 92] on icon at bounding box center [27, 96] width 15 height 15
